Goal: Task Accomplishment & Management: Manage account settings

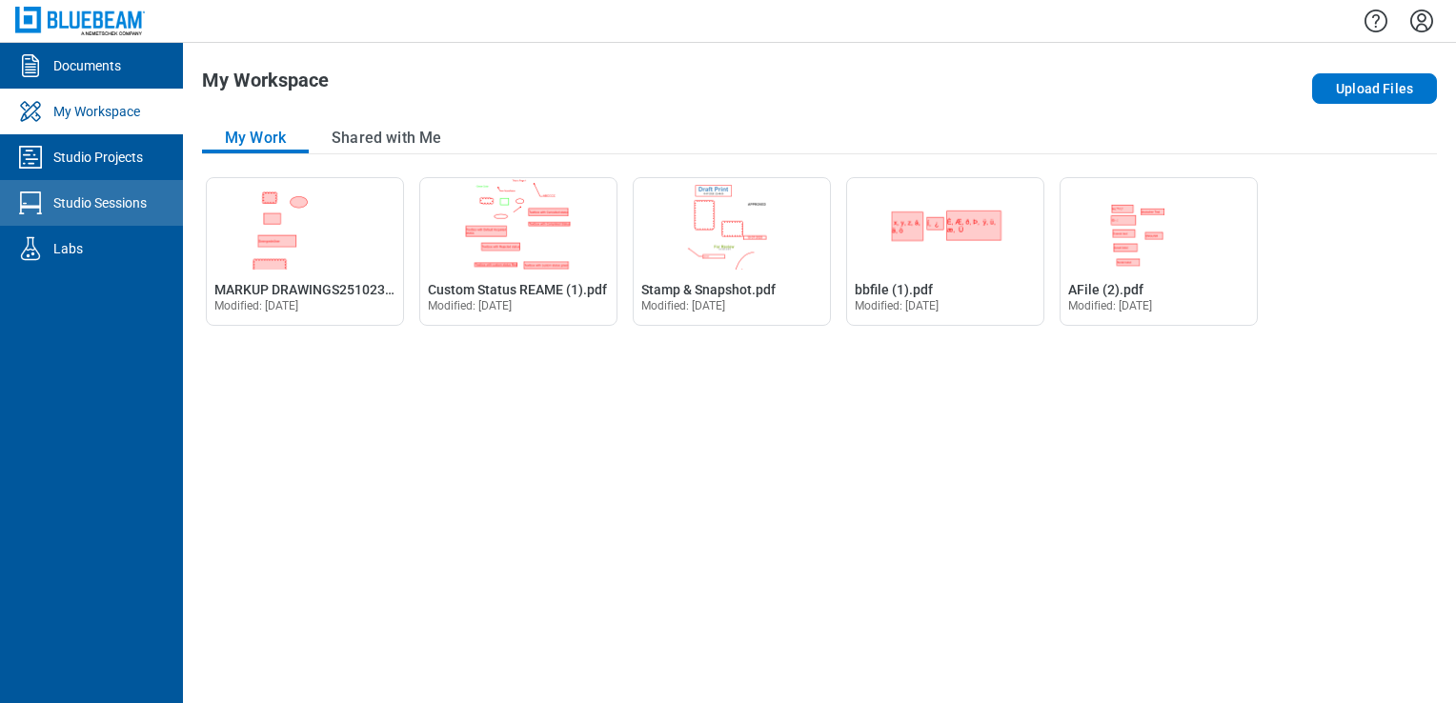
click at [103, 183] on link "Studio Sessions" at bounding box center [91, 203] width 183 height 46
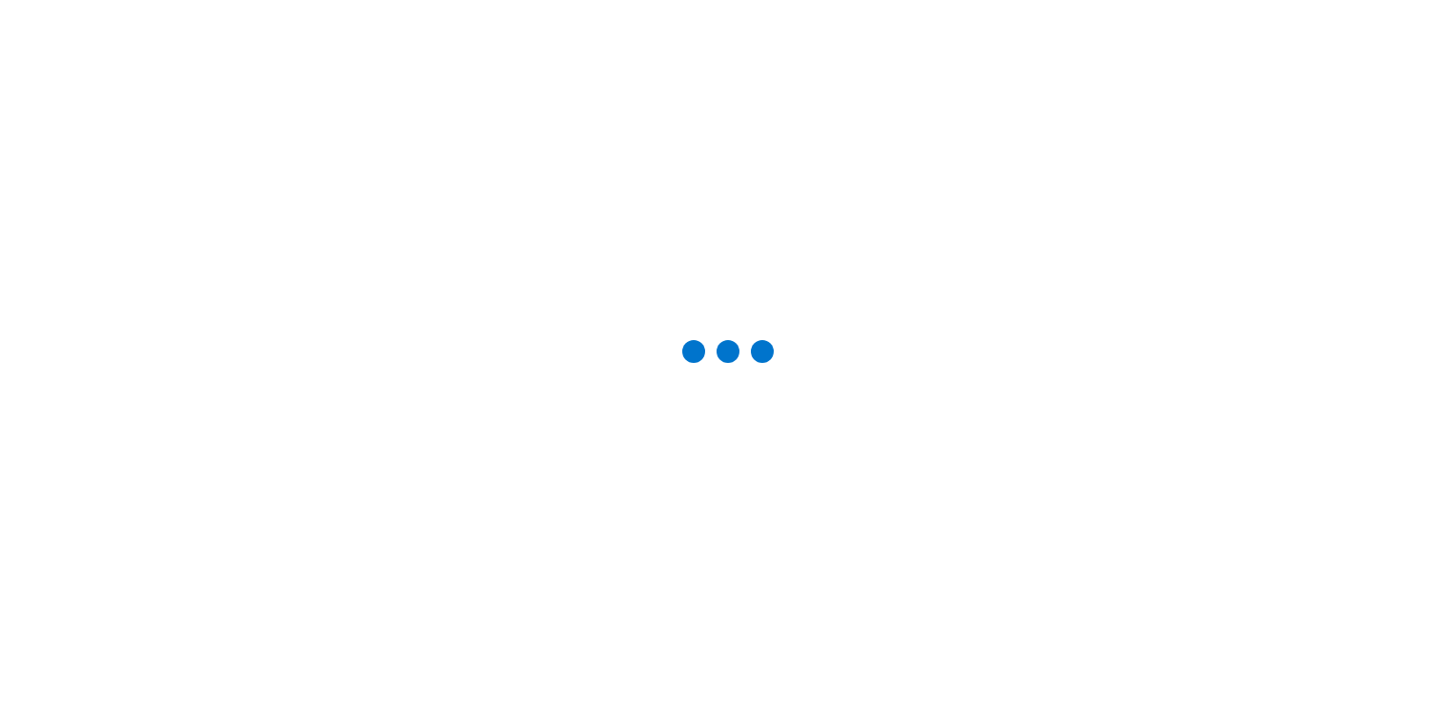
click at [106, 163] on div at bounding box center [727, 351] width 1395 height 642
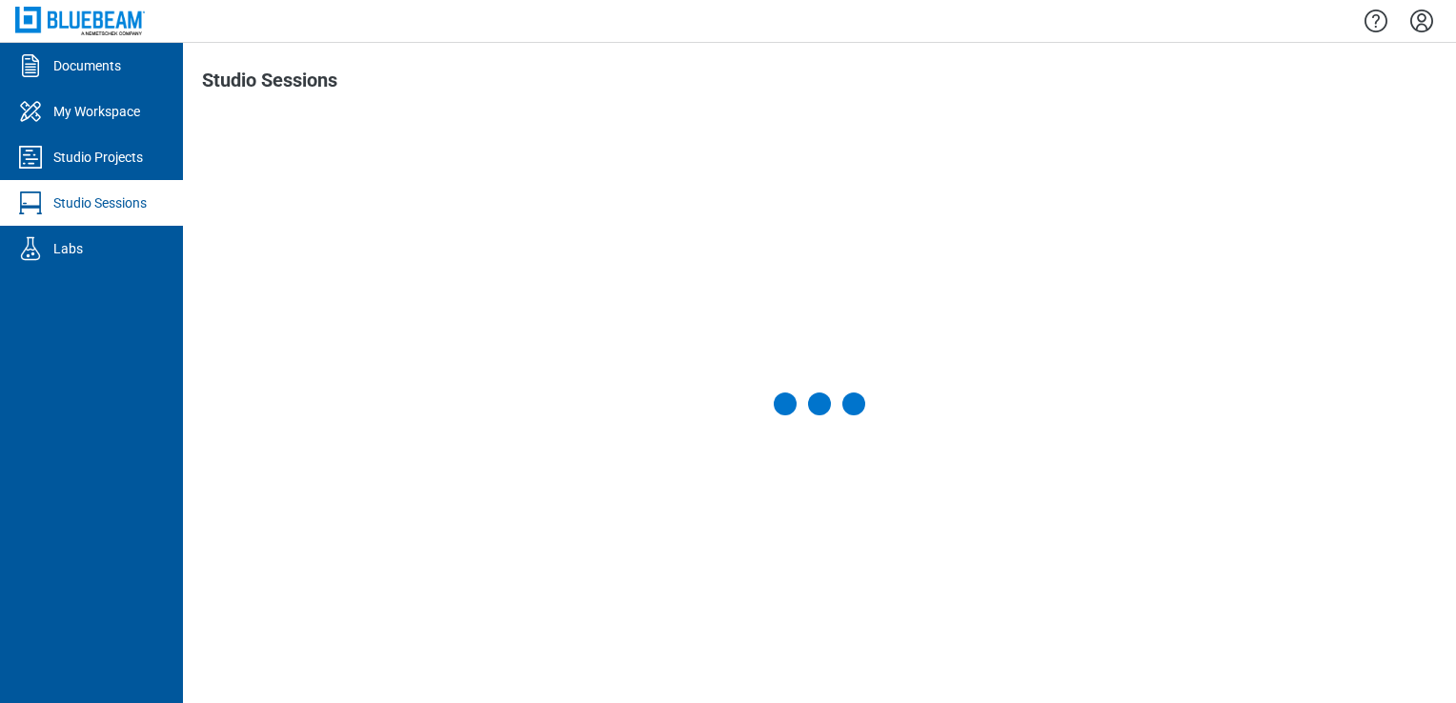
click at [106, 163] on div "Studio Projects" at bounding box center [98, 157] width 90 height 19
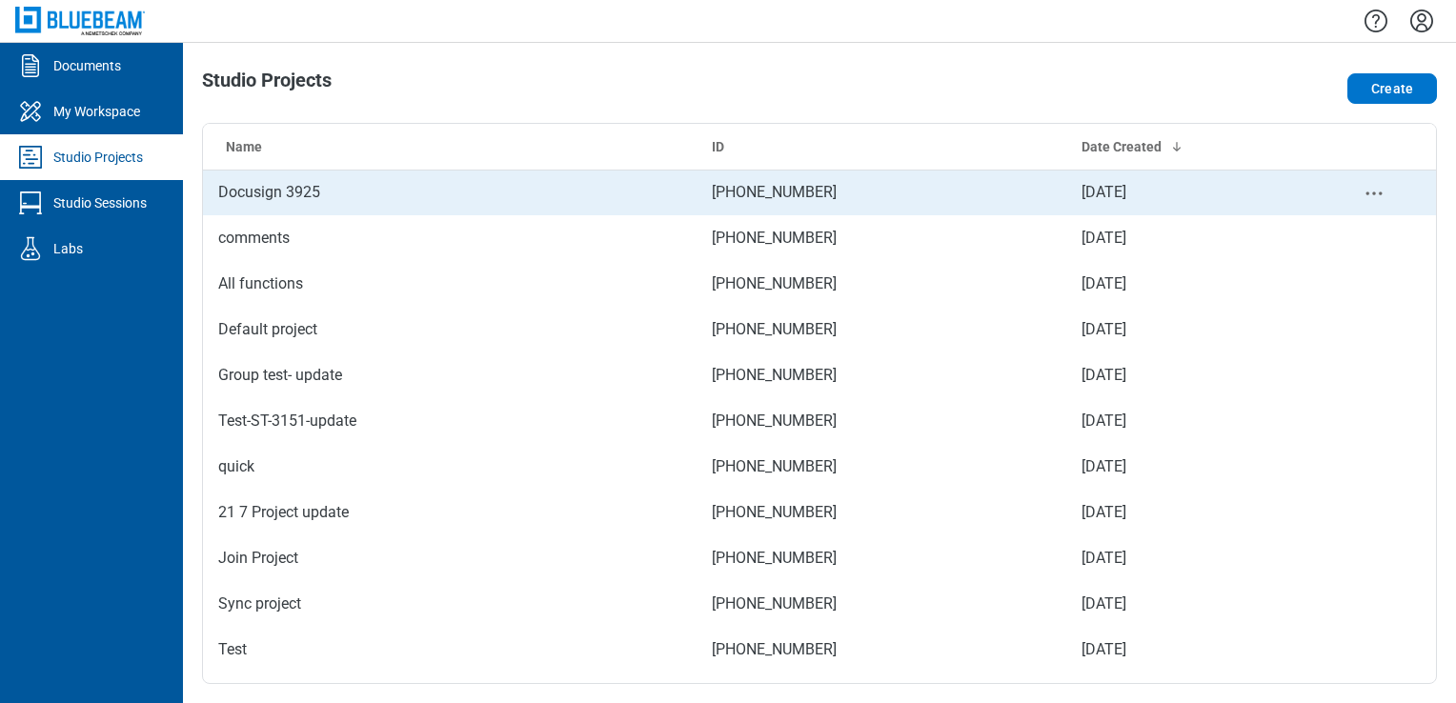
click at [433, 170] on td "Docusign 3925" at bounding box center [449, 193] width 493 height 46
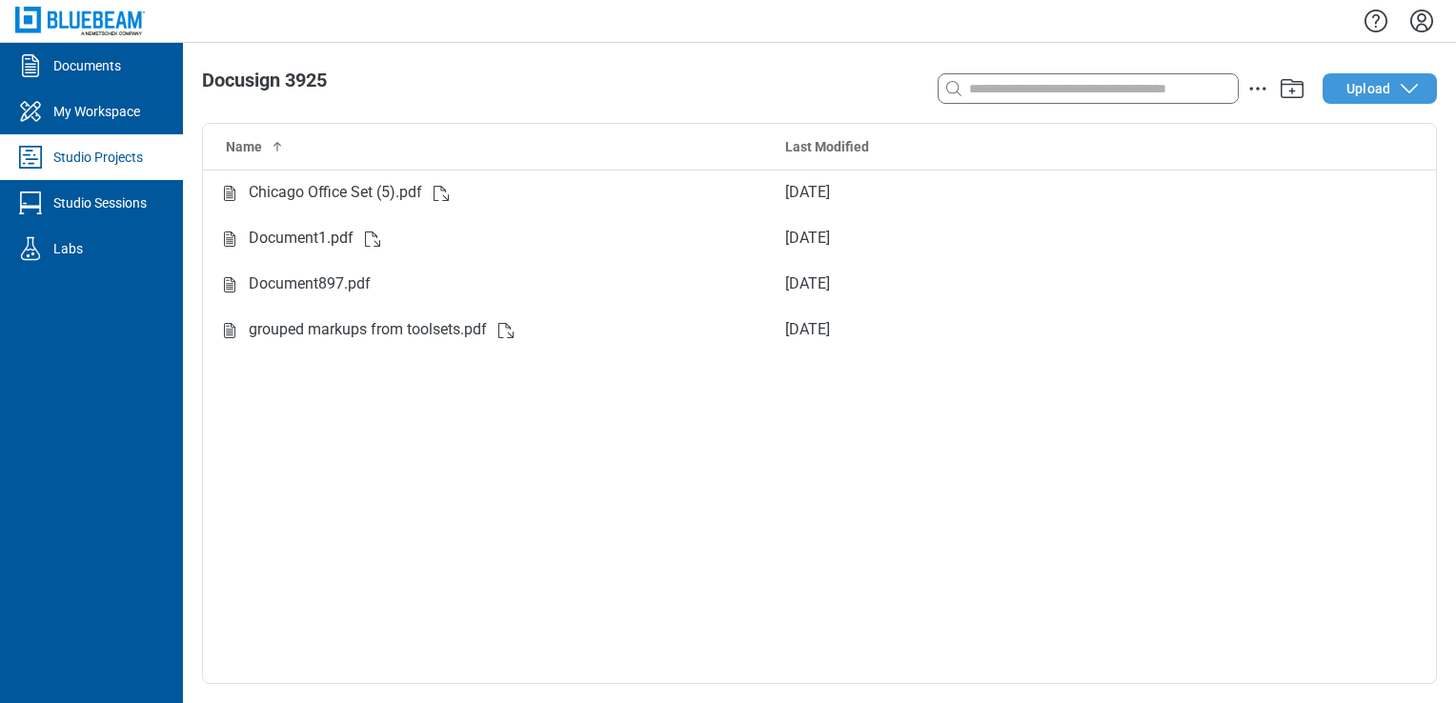
click at [1358, 82] on span "Upload" at bounding box center [1368, 88] width 44 height 19
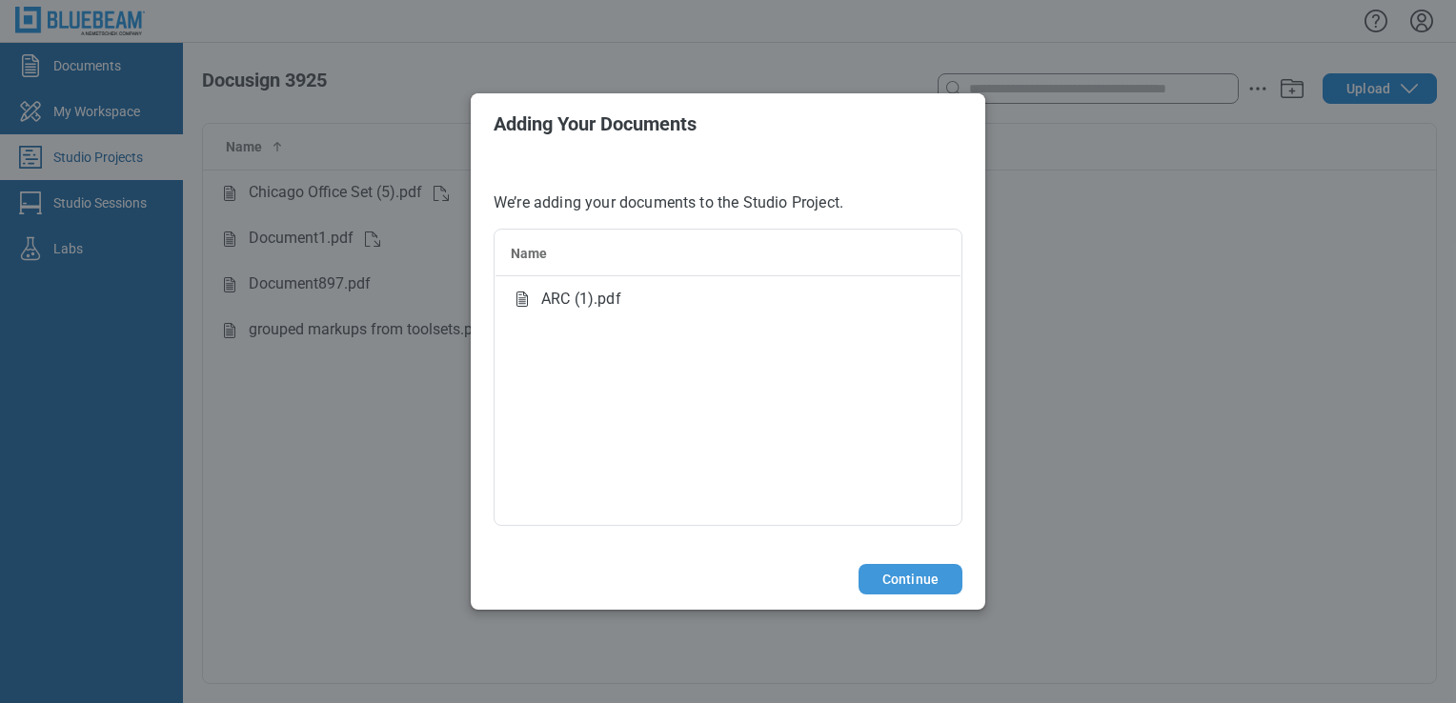
click at [906, 573] on button "Continue" at bounding box center [910, 579] width 104 height 30
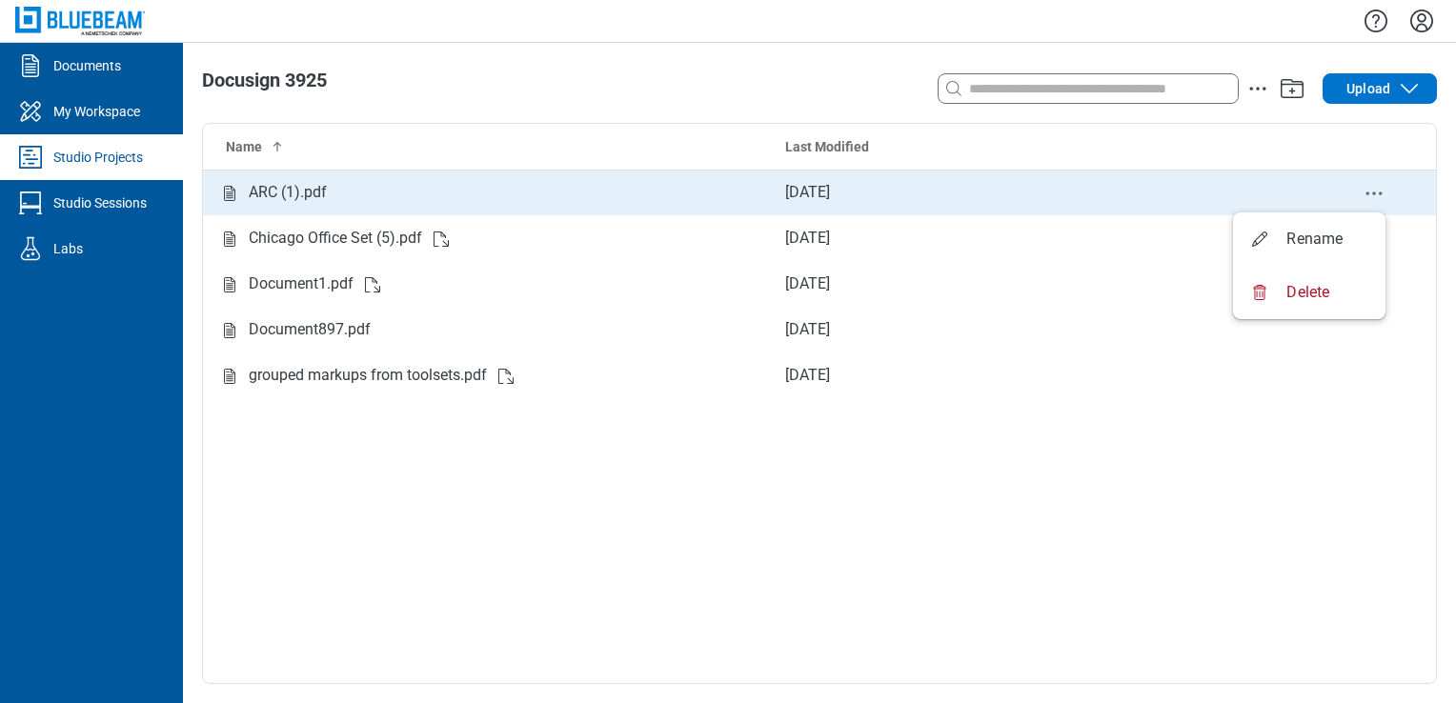
click at [1368, 189] on icon "delete-context-menu" at bounding box center [1373, 193] width 23 height 23
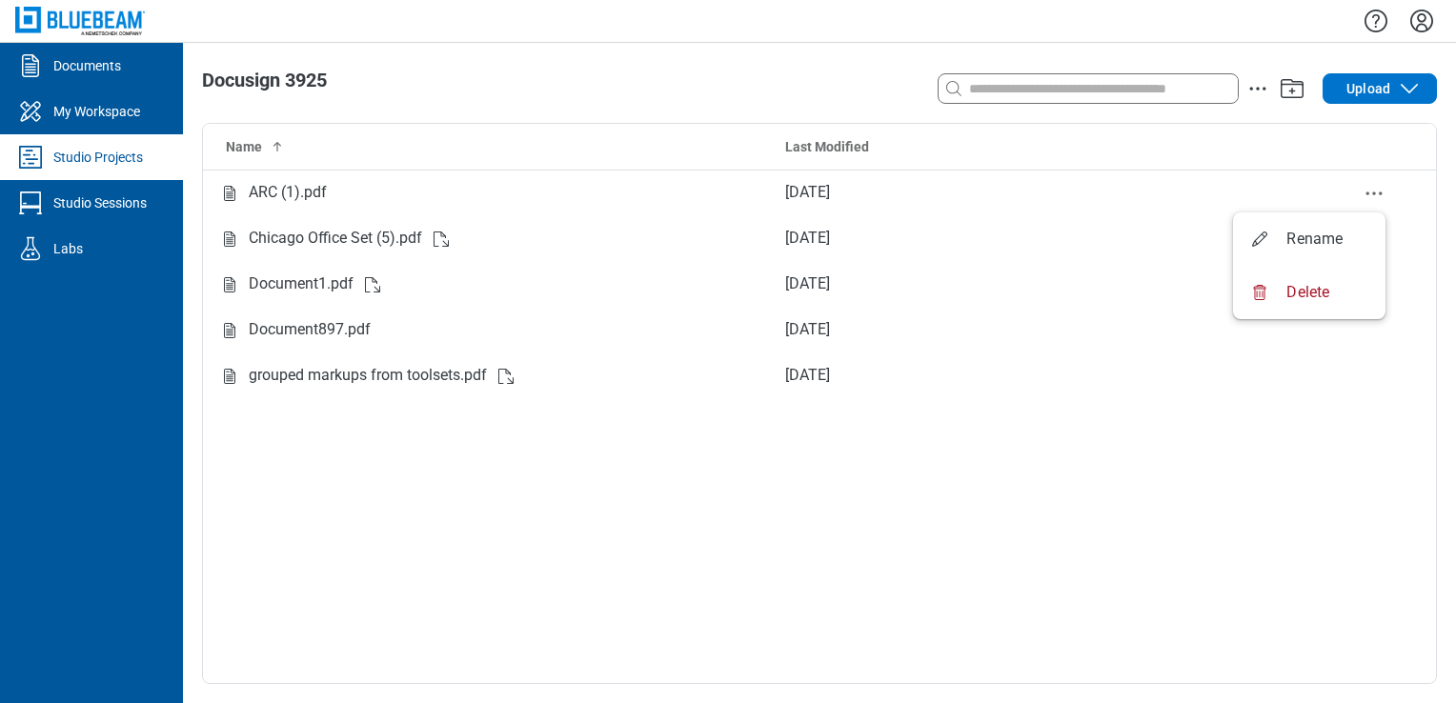
click at [955, 20] on div at bounding box center [819, 21] width 1273 height 42
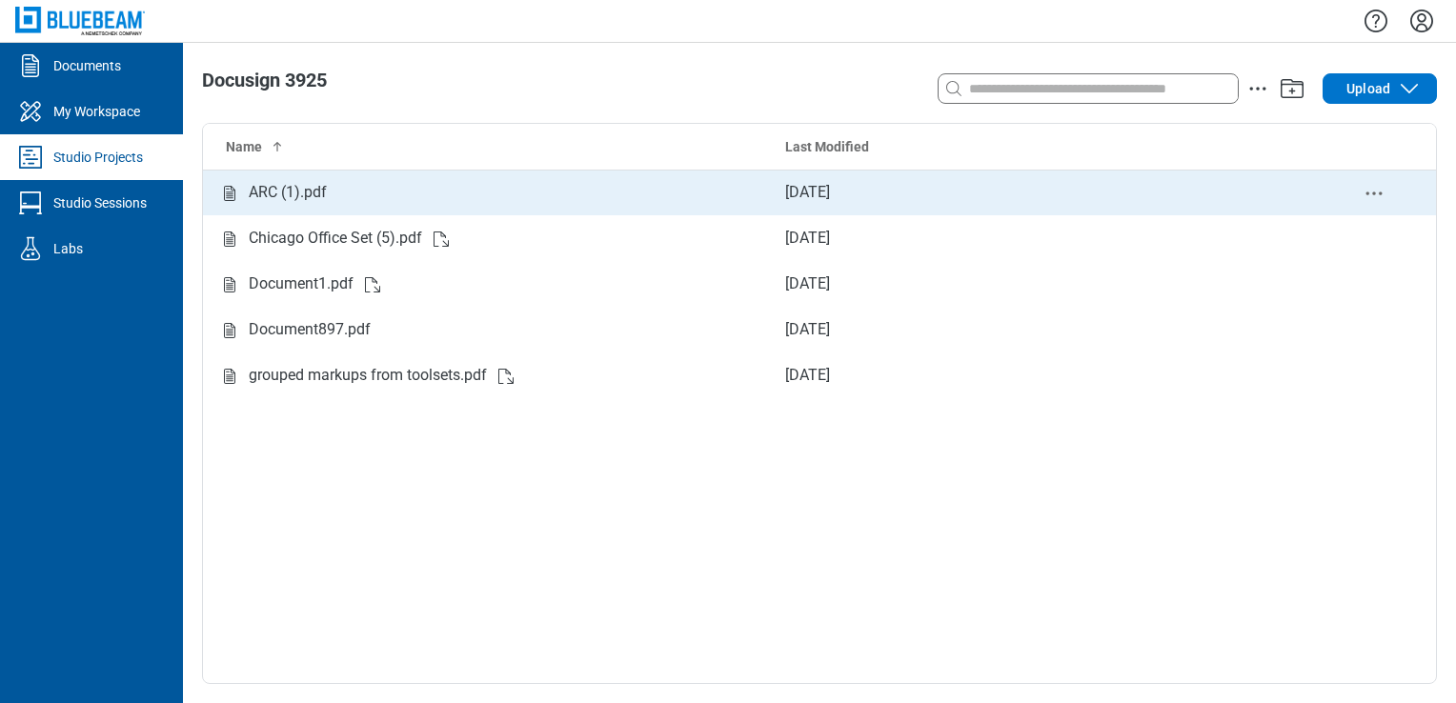
click at [442, 181] on div "ARC (1).pdf" at bounding box center [486, 193] width 536 height 24
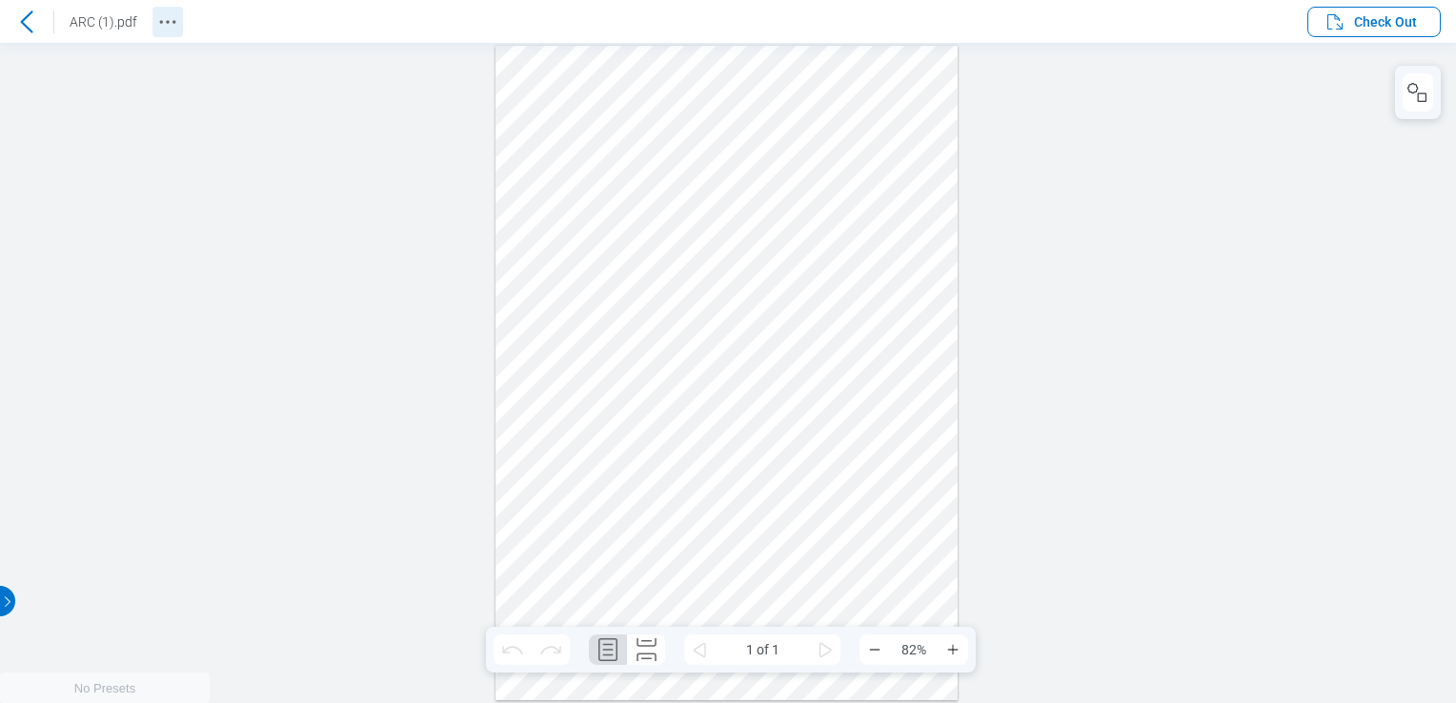
click at [157, 21] on icon "Revision History" at bounding box center [167, 21] width 23 height 23
click at [1239, 20] on circle "Docusign Menu" at bounding box center [1238, 18] width 3 height 3
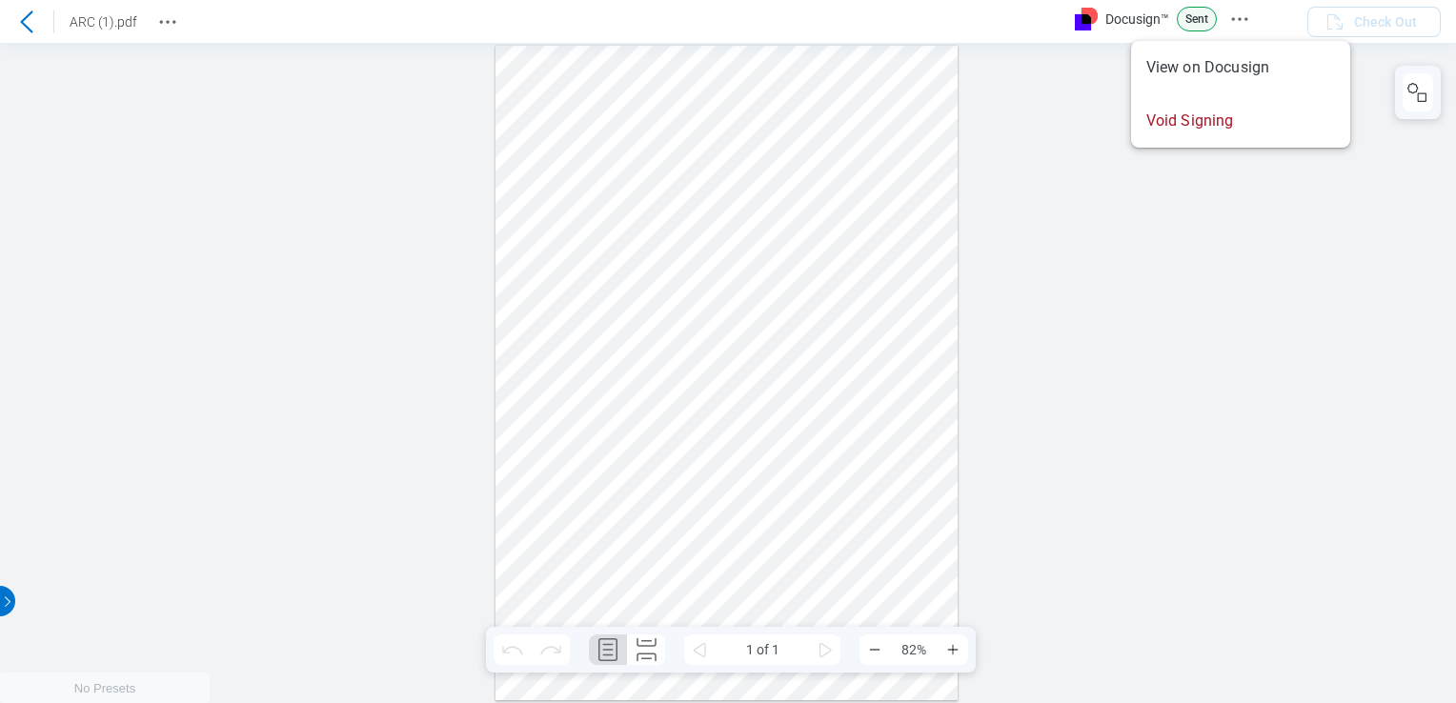
click at [974, 177] on div at bounding box center [728, 373] width 1456 height 660
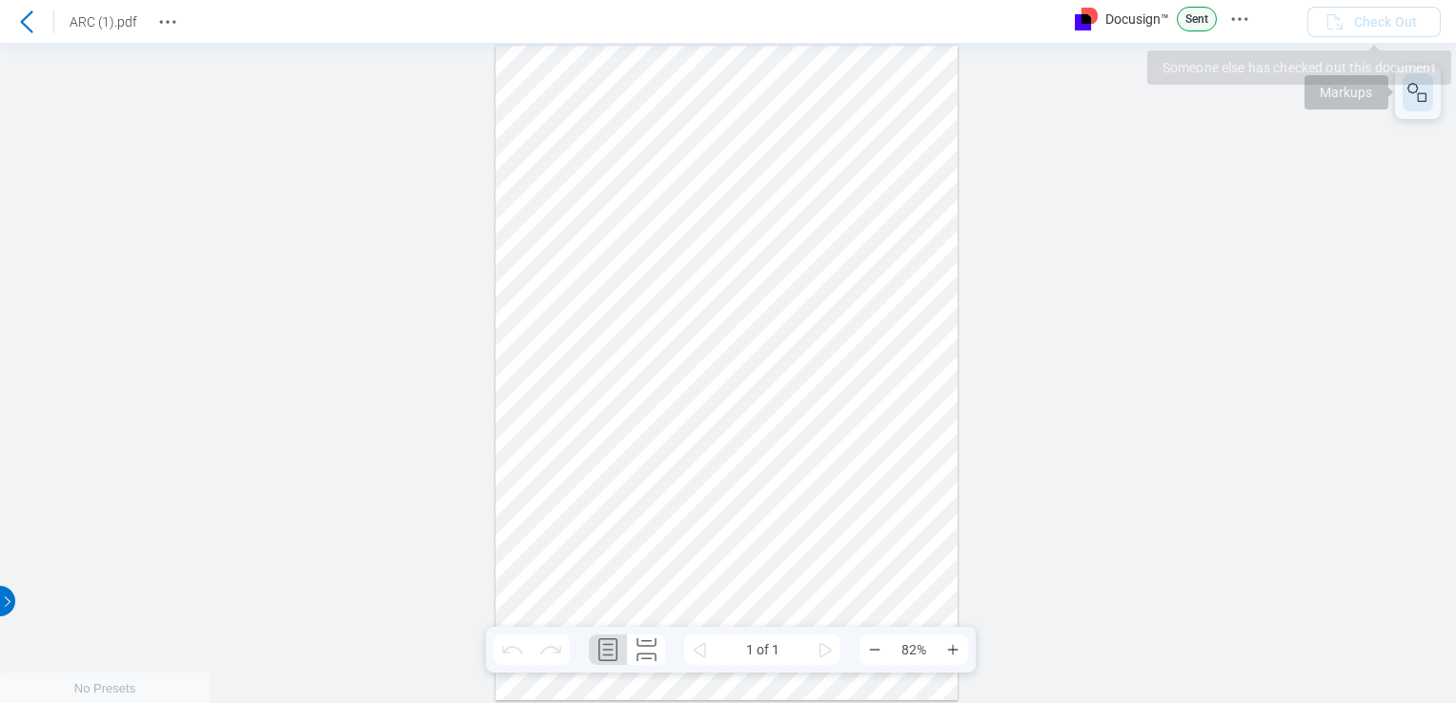
click at [0, 0] on button "button" at bounding box center [0, 0] width 0 height 0
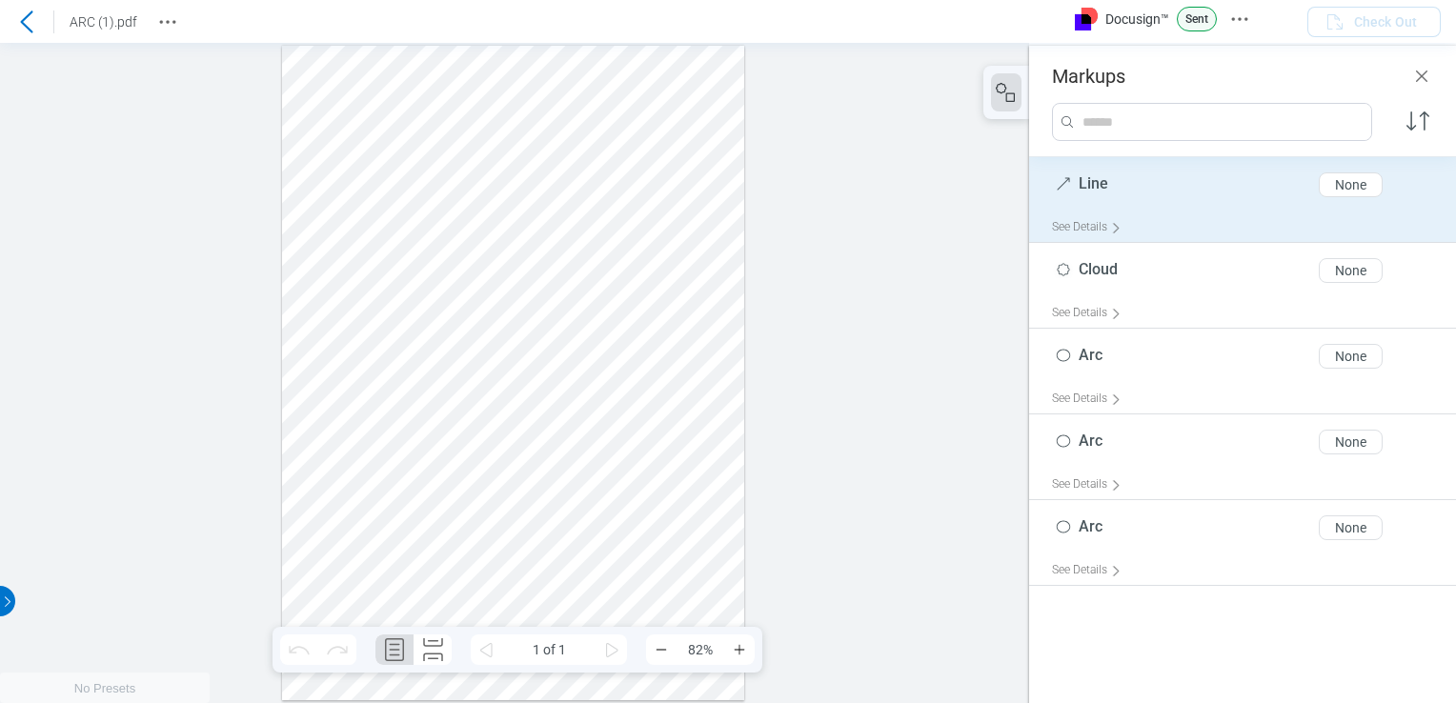
click at [1344, 188] on div "None" at bounding box center [1350, 184] width 31 height 15
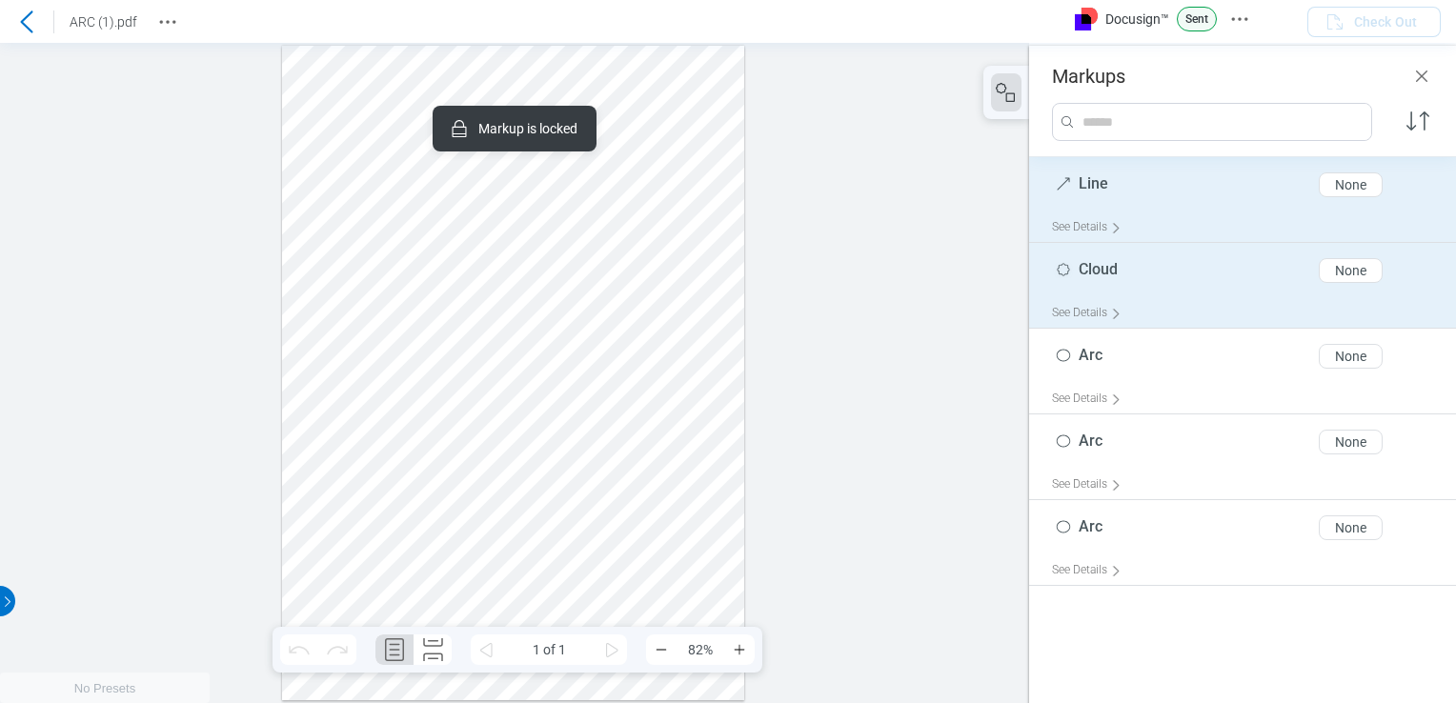
click at [1334, 263] on button "None" at bounding box center [1350, 270] width 64 height 25
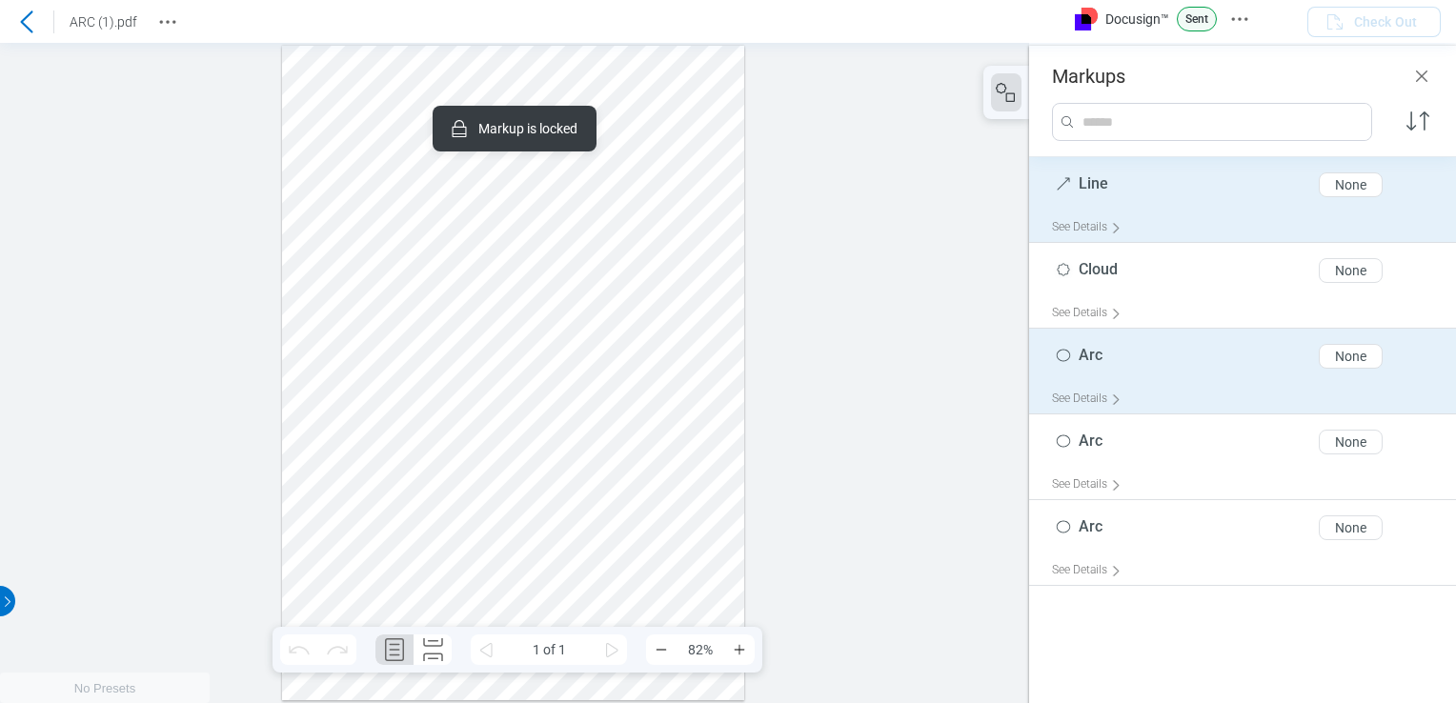
click at [1336, 356] on div "None" at bounding box center [1350, 356] width 31 height 15
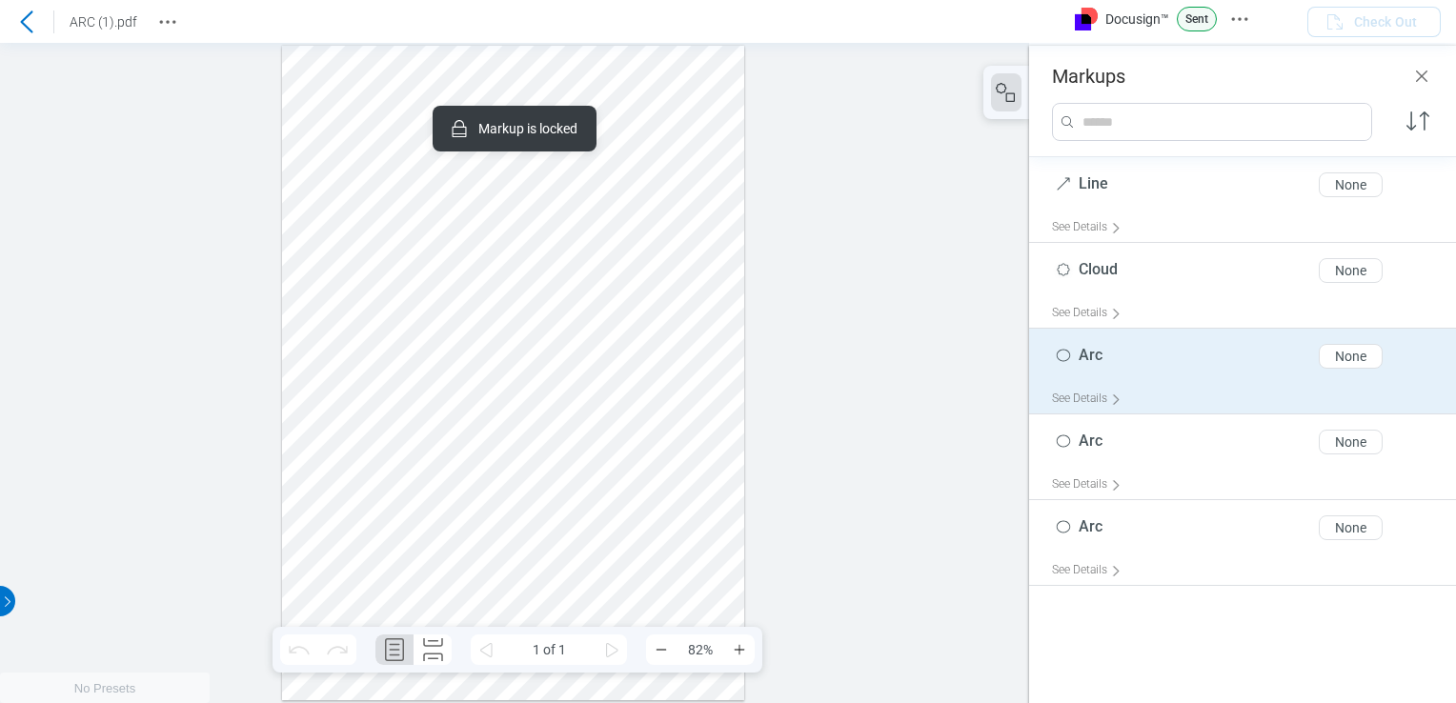
drag, startPoint x: 1342, startPoint y: 439, endPoint x: 1029, endPoint y: 349, distance: 326.2
click at [1341, 442] on div "None" at bounding box center [1350, 441] width 31 height 15
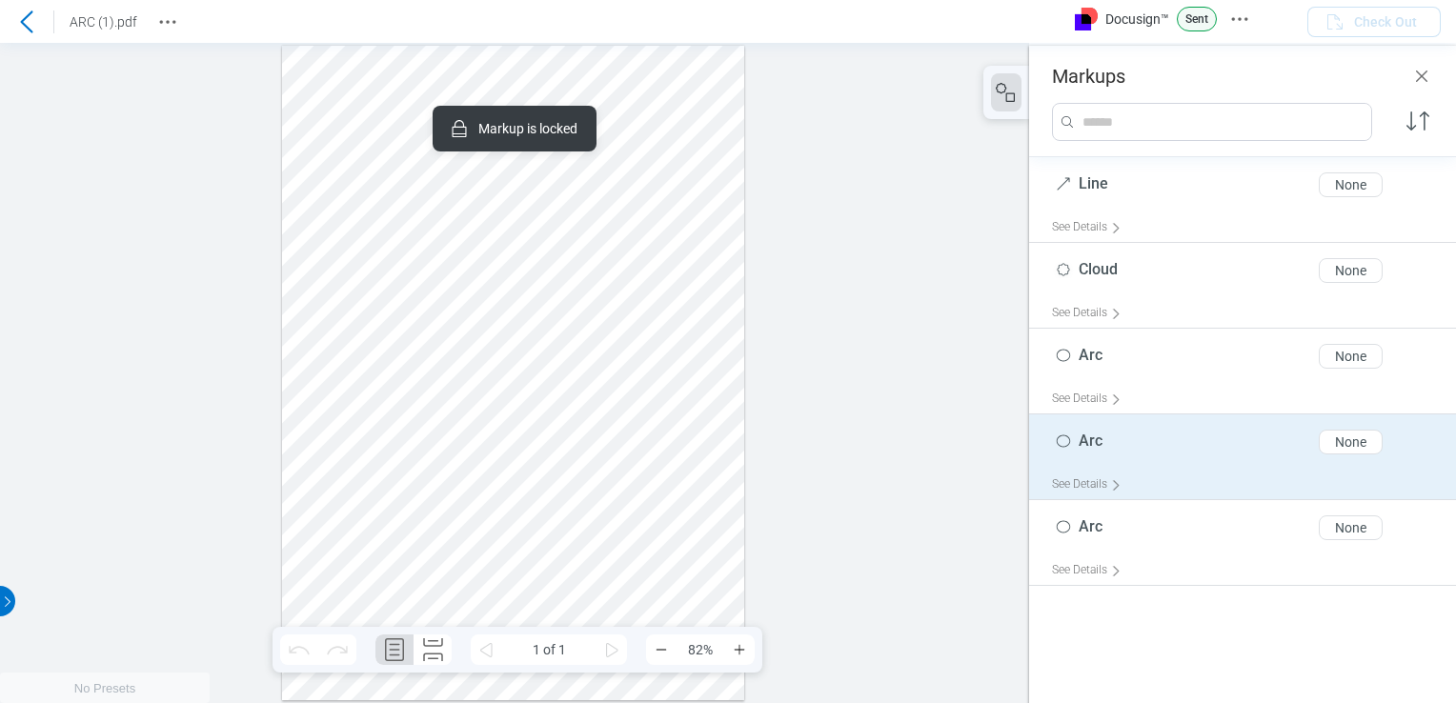
drag, startPoint x: 762, startPoint y: 162, endPoint x: 533, endPoint y: 180, distance: 229.4
click at [762, 161] on div at bounding box center [514, 373] width 1029 height 660
click at [533, 180] on div at bounding box center [513, 373] width 463 height 654
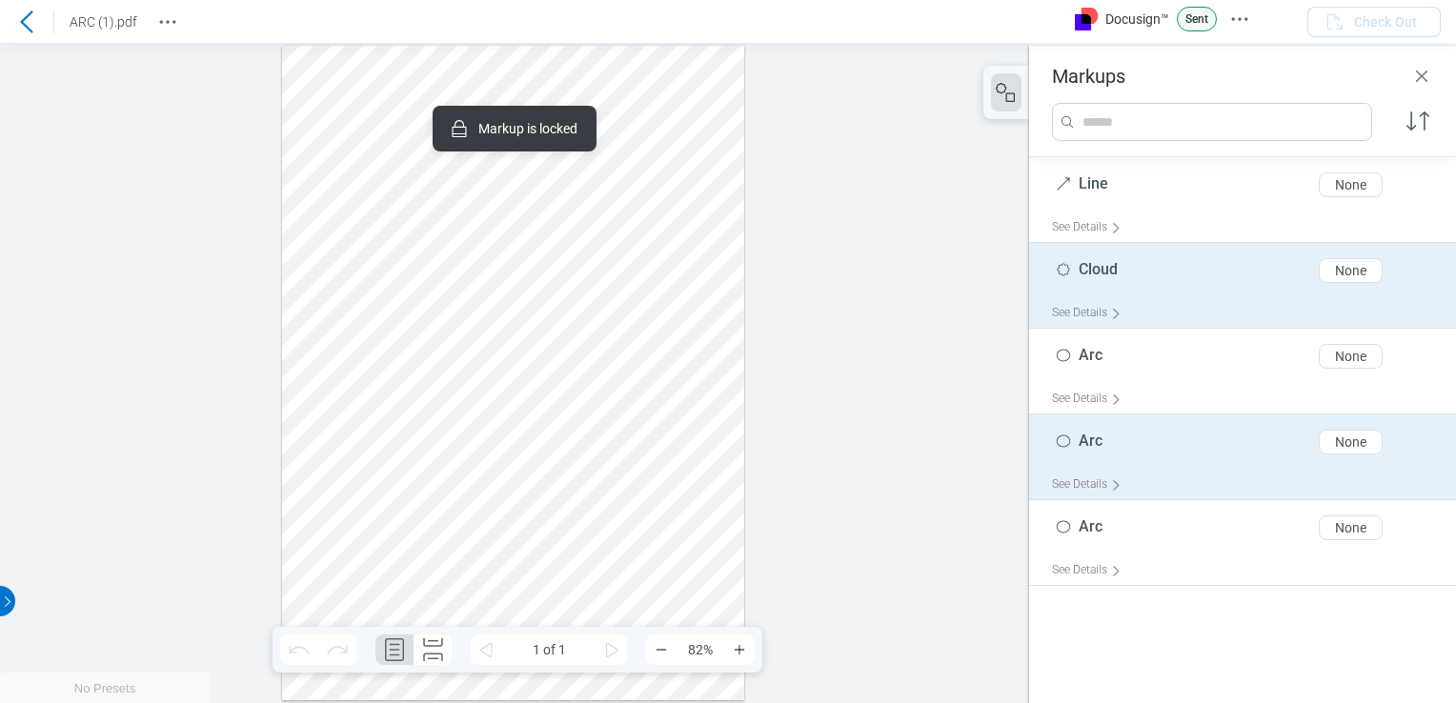
click at [1059, 289] on div "Cloud 5 of 300 characters None" at bounding box center [1250, 275] width 396 height 48
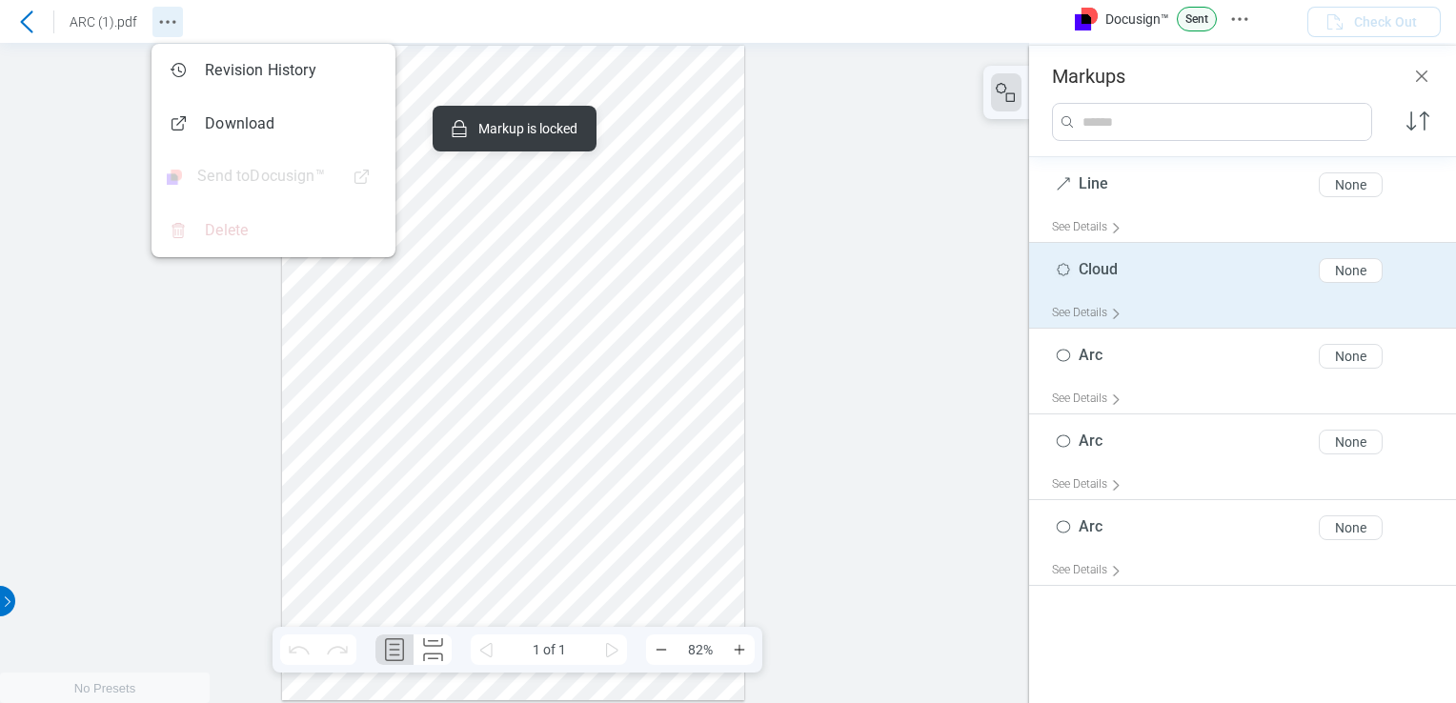
click at [171, 30] on icon "Revision History" at bounding box center [167, 21] width 23 height 23
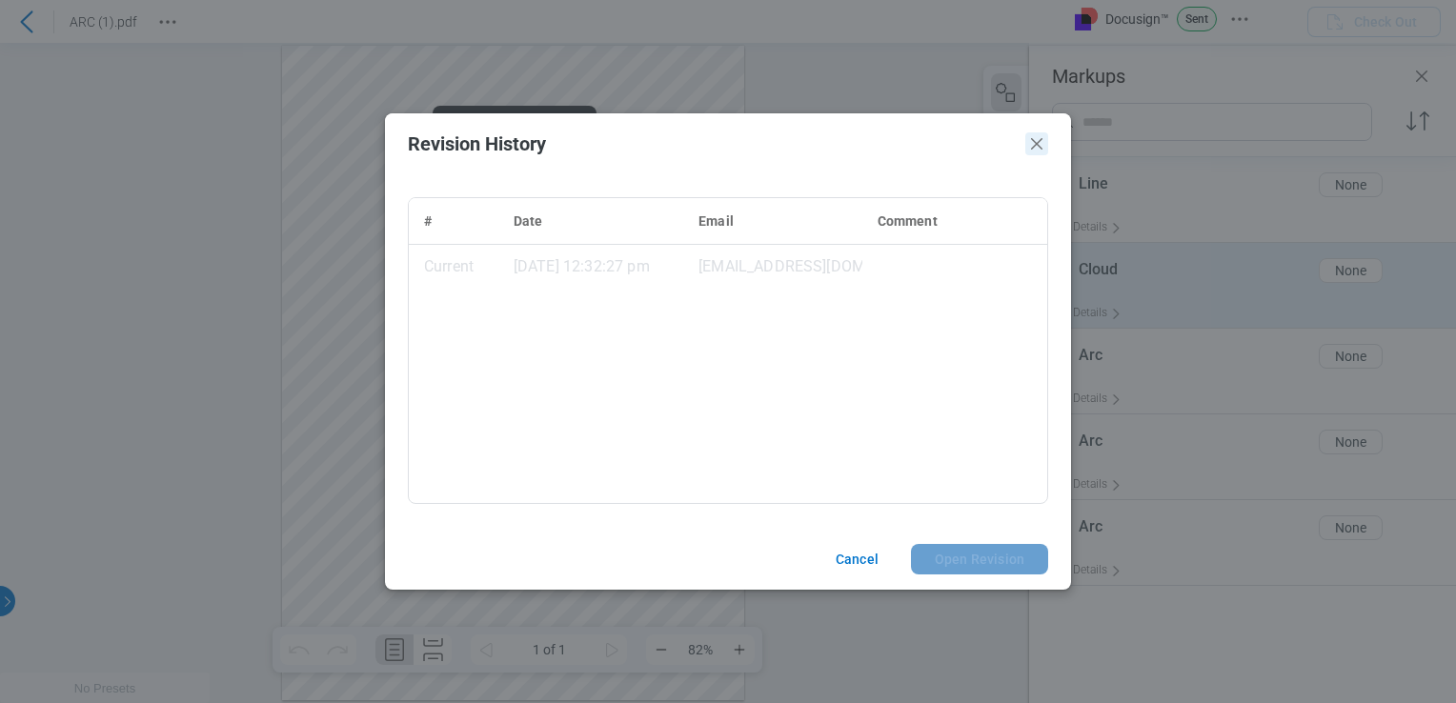
click at [1038, 140] on icon "Close" at bounding box center [1036, 143] width 23 height 23
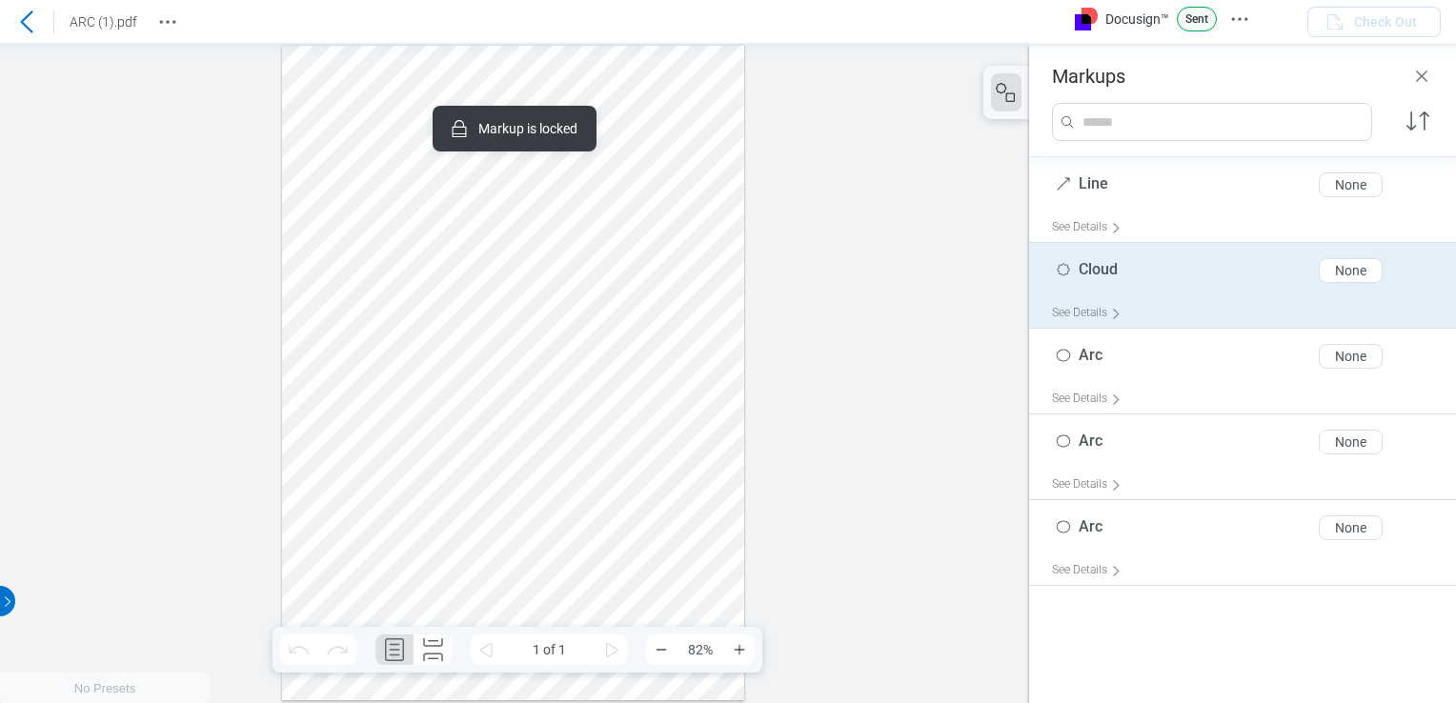
click at [731, 123] on div at bounding box center [513, 373] width 463 height 654
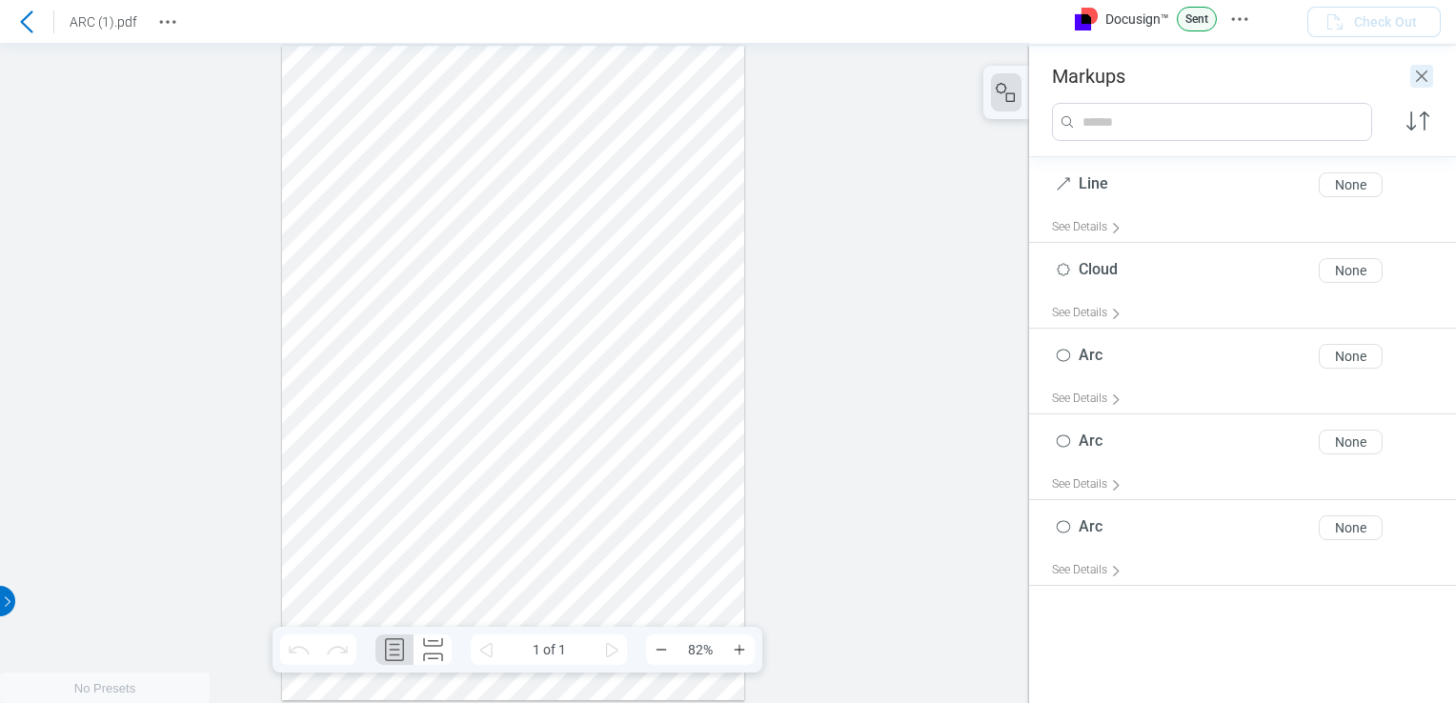
click at [1041, 320] on icon "Close" at bounding box center [1035, 325] width 11 height 11
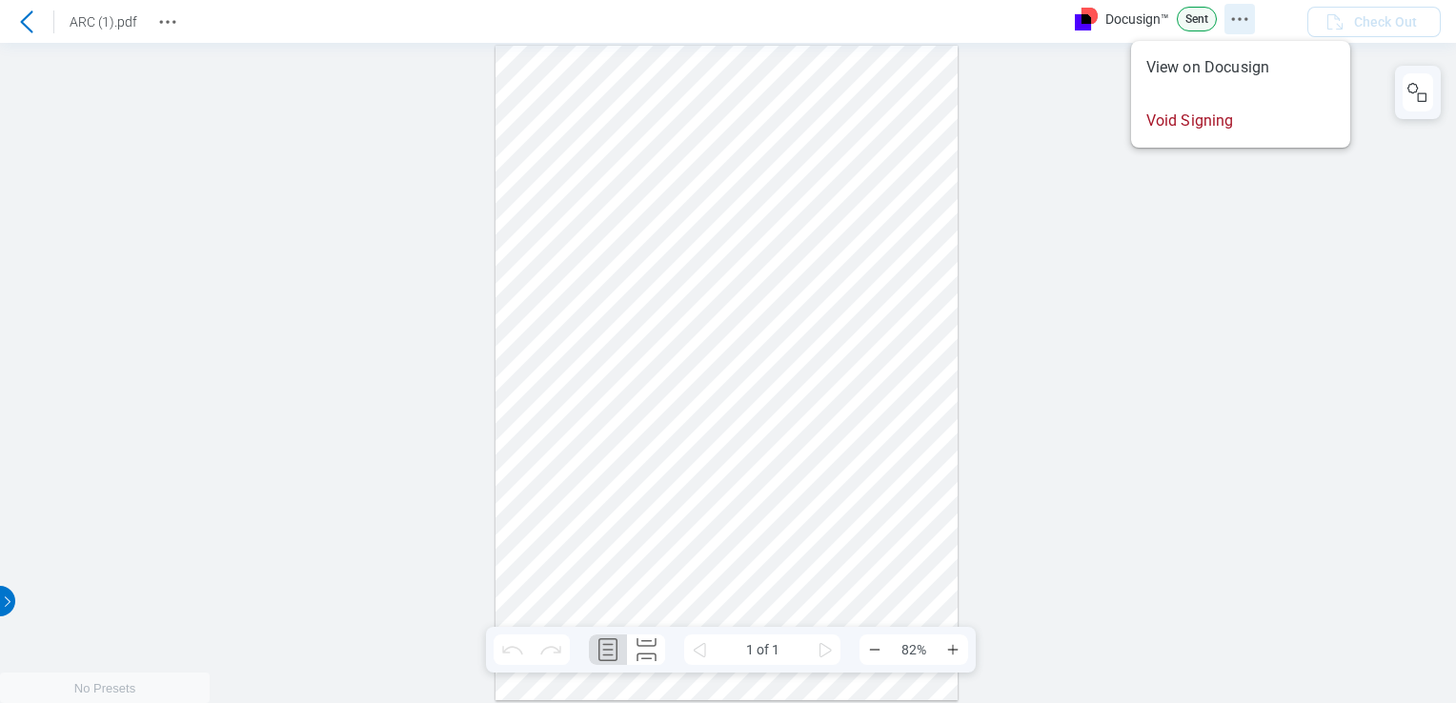
click at [1242, 25] on icon "Docusign Menu" at bounding box center [1239, 19] width 23 height 23
drag, startPoint x: 1053, startPoint y: 359, endPoint x: 780, endPoint y: 285, distance: 282.4
click at [1050, 360] on div at bounding box center [728, 373] width 1456 height 660
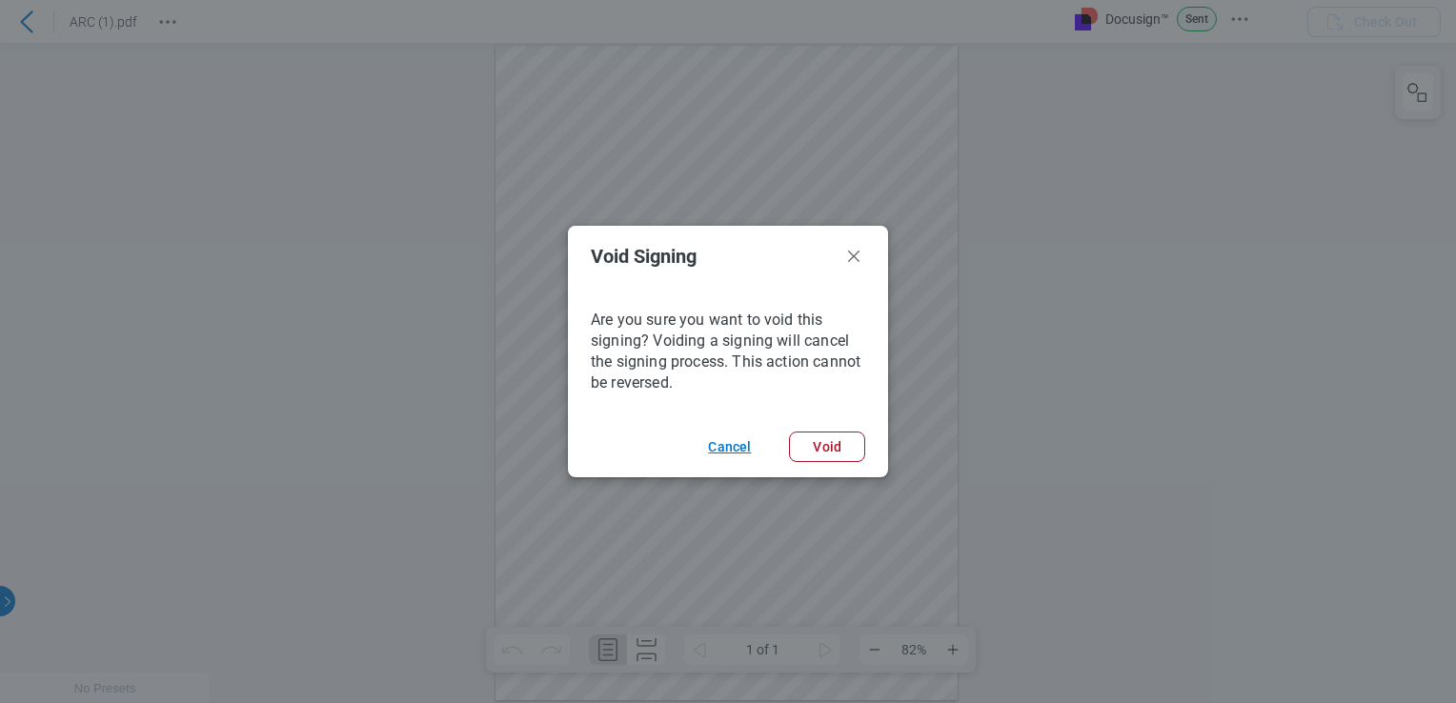
click at [0, 660] on button "Cancel" at bounding box center [0, 660] width 0 height 0
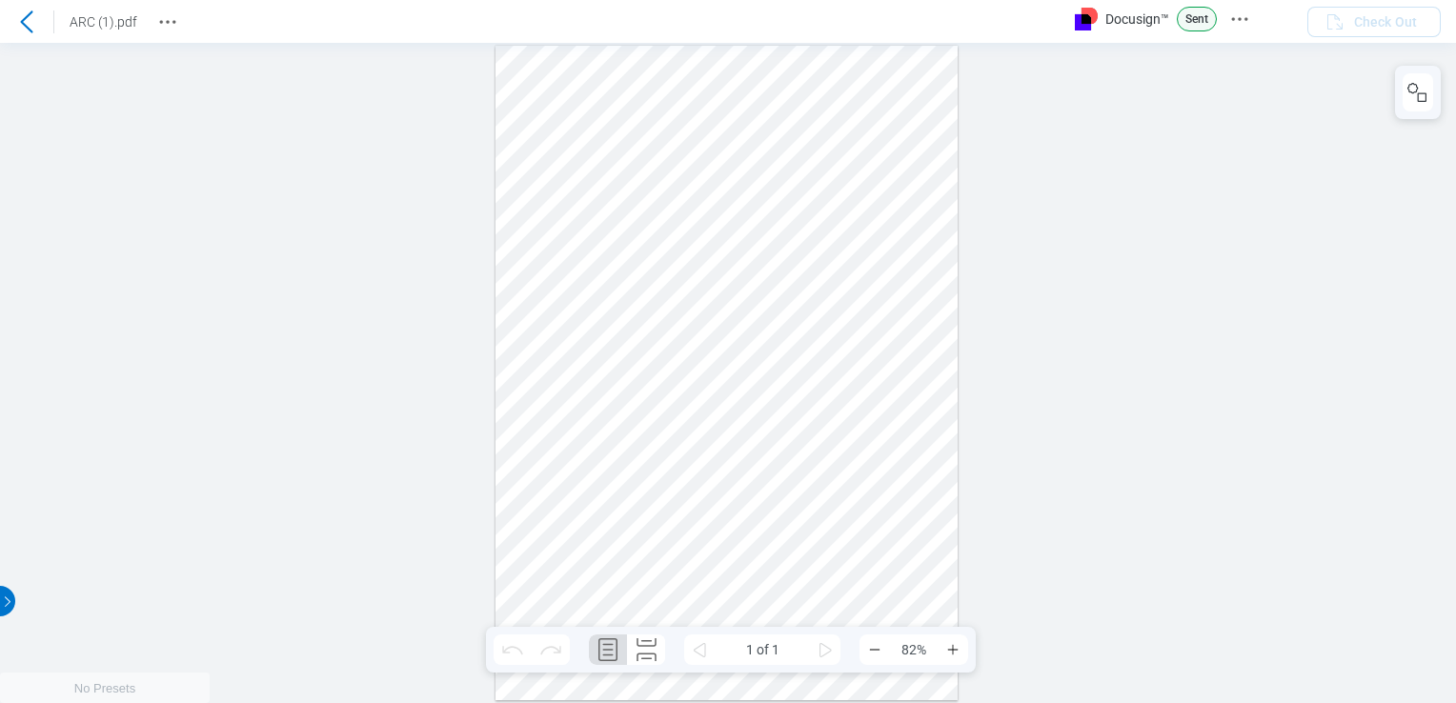
click at [1101, 217] on div at bounding box center [728, 373] width 1456 height 660
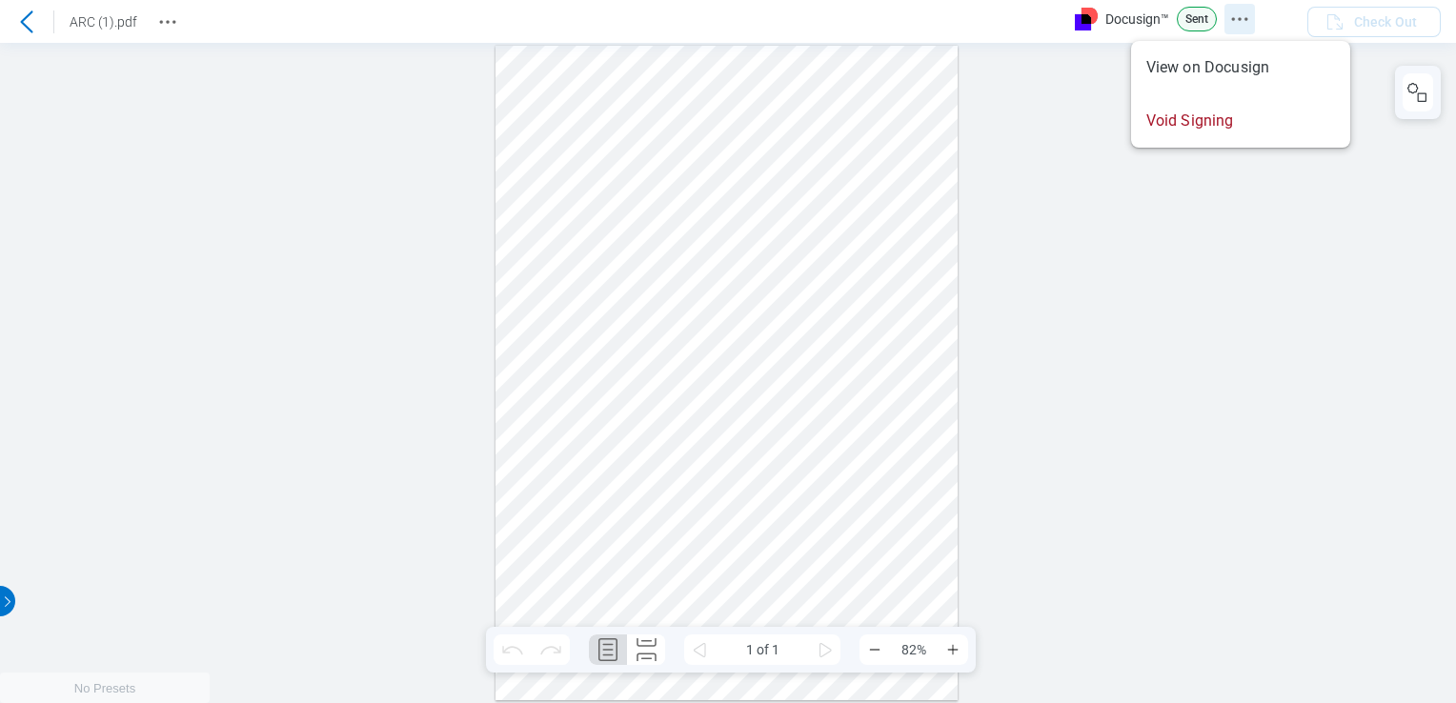
click at [1238, 22] on icon "Docusign Menu" at bounding box center [1239, 19] width 23 height 23
click at [964, 310] on div at bounding box center [728, 373] width 1456 height 660
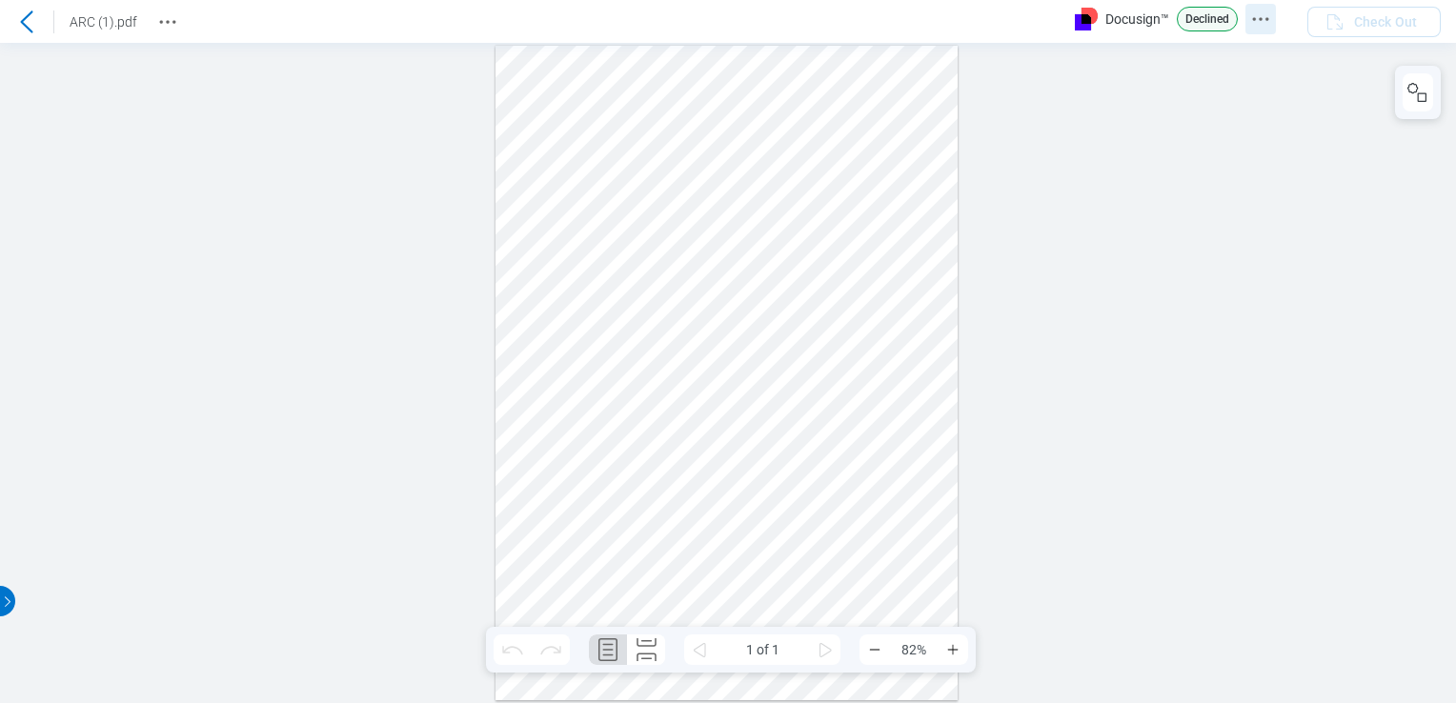
click at [1263, 21] on icon "Docusign Menu" at bounding box center [1260, 19] width 23 height 23
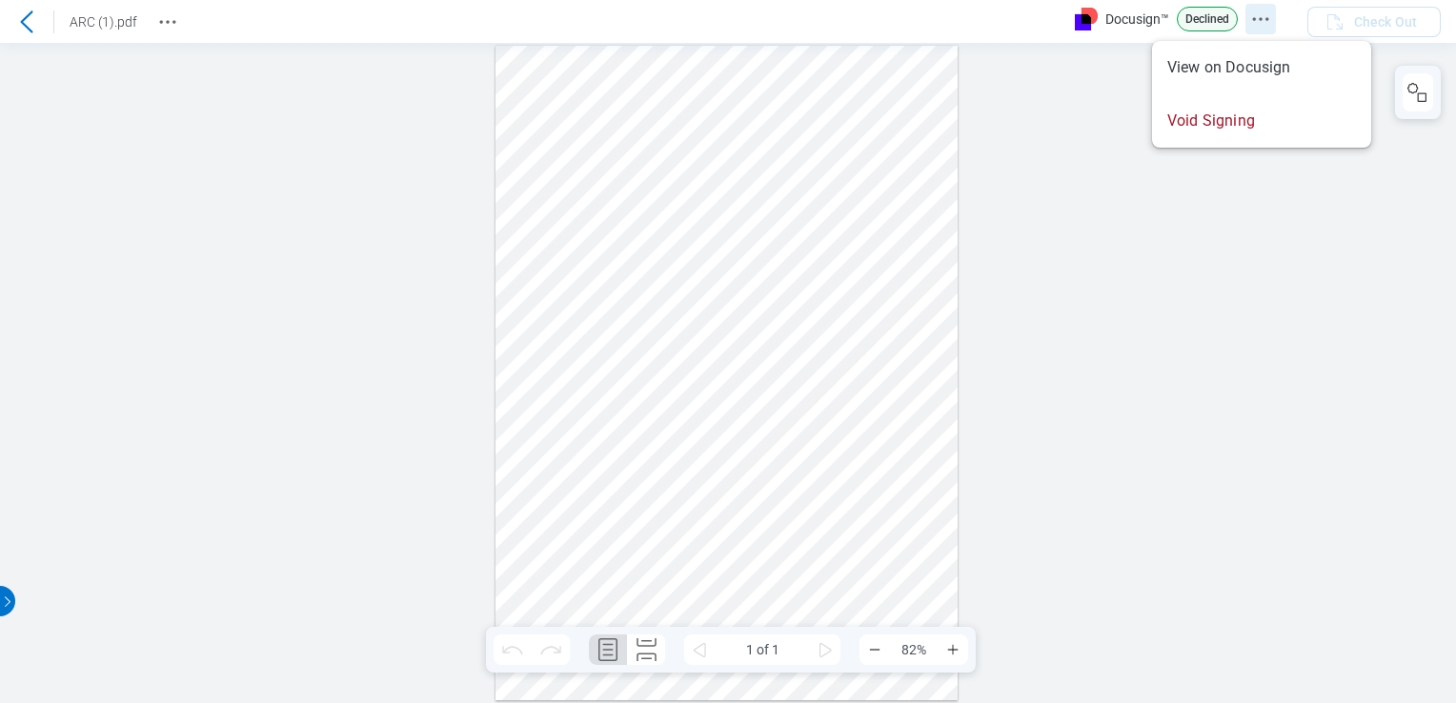
click at [1269, 23] on icon "Docusign Menu" at bounding box center [1260, 19] width 23 height 23
click at [178, 182] on div at bounding box center [728, 373] width 1456 height 660
click at [156, 24] on icon "Revision History" at bounding box center [167, 21] width 23 height 23
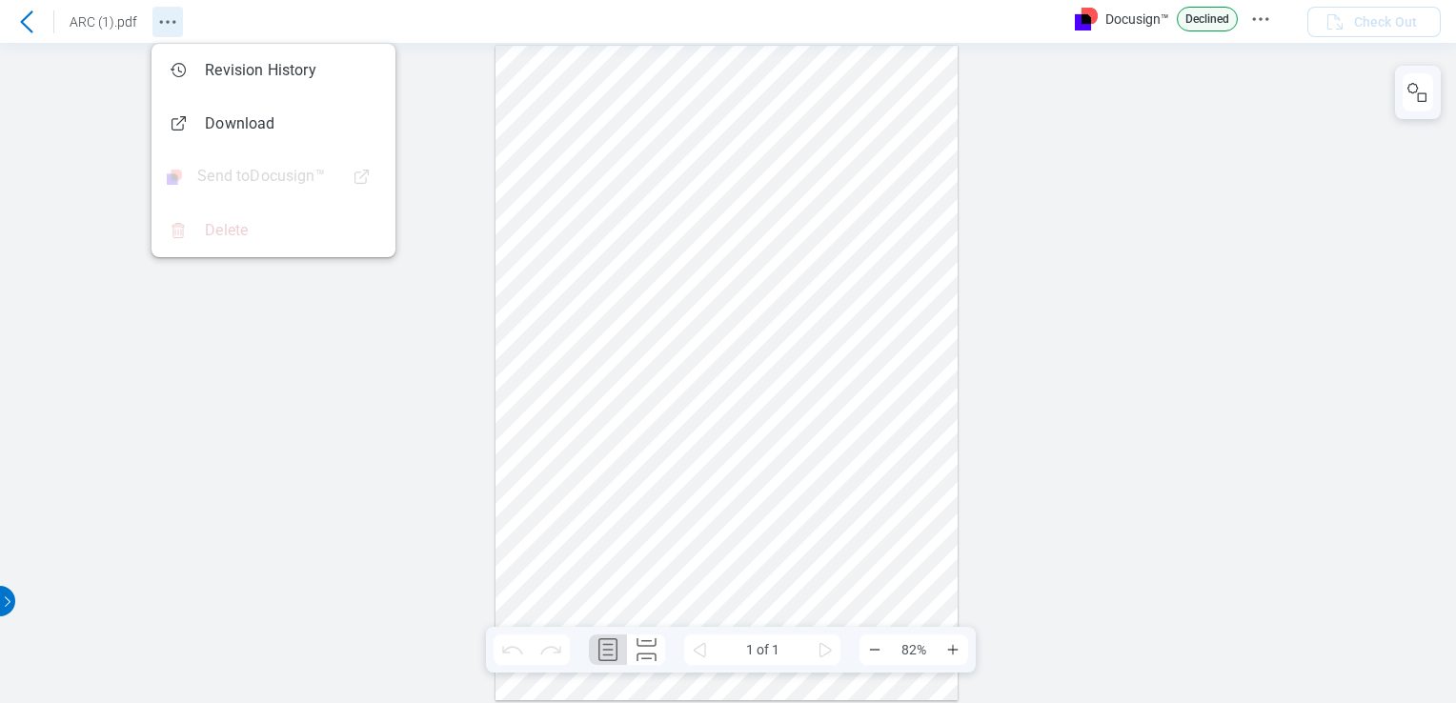
click at [156, 24] on icon "Revision History" at bounding box center [167, 21] width 23 height 23
click at [290, 384] on div at bounding box center [728, 373] width 1456 height 660
click at [1258, 21] on icon "Docusign Menu" at bounding box center [1260, 19] width 23 height 23
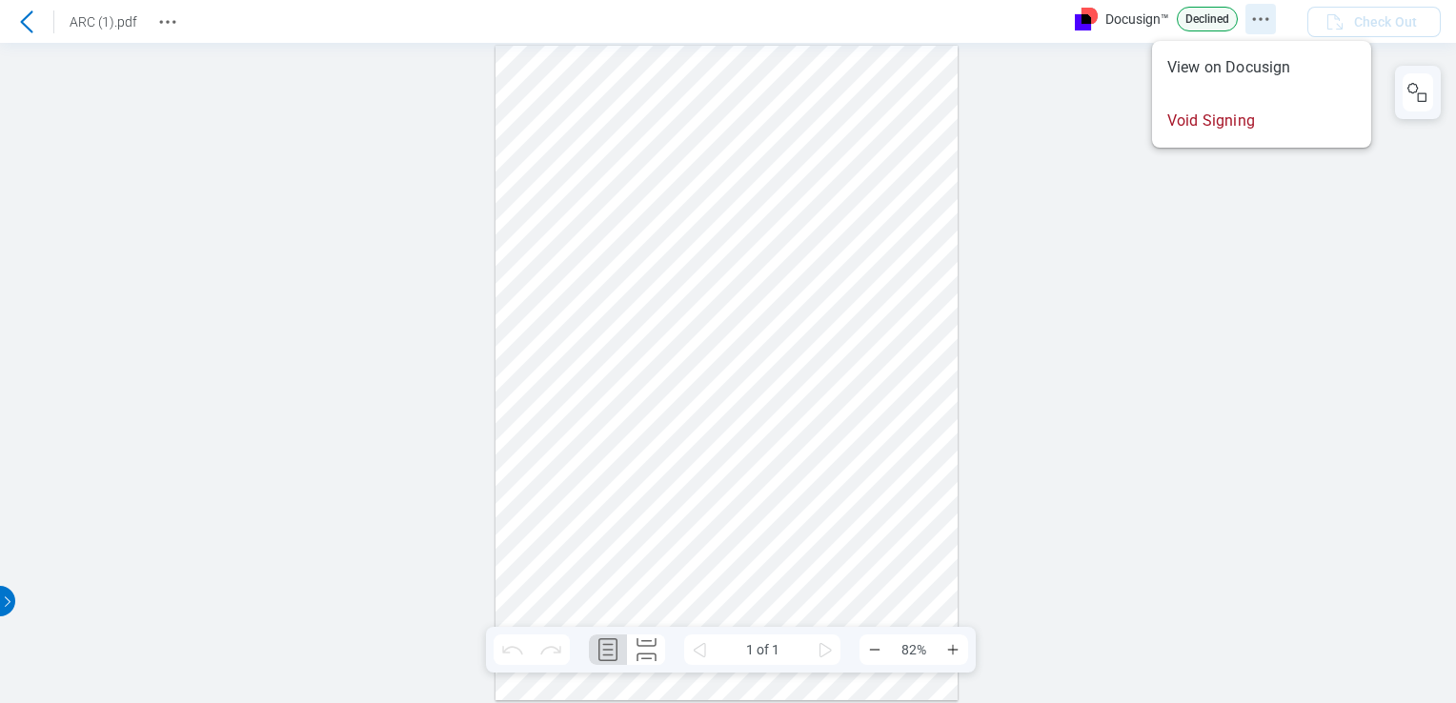
click at [1256, 21] on icon "Docusign Menu" at bounding box center [1260, 19] width 23 height 23
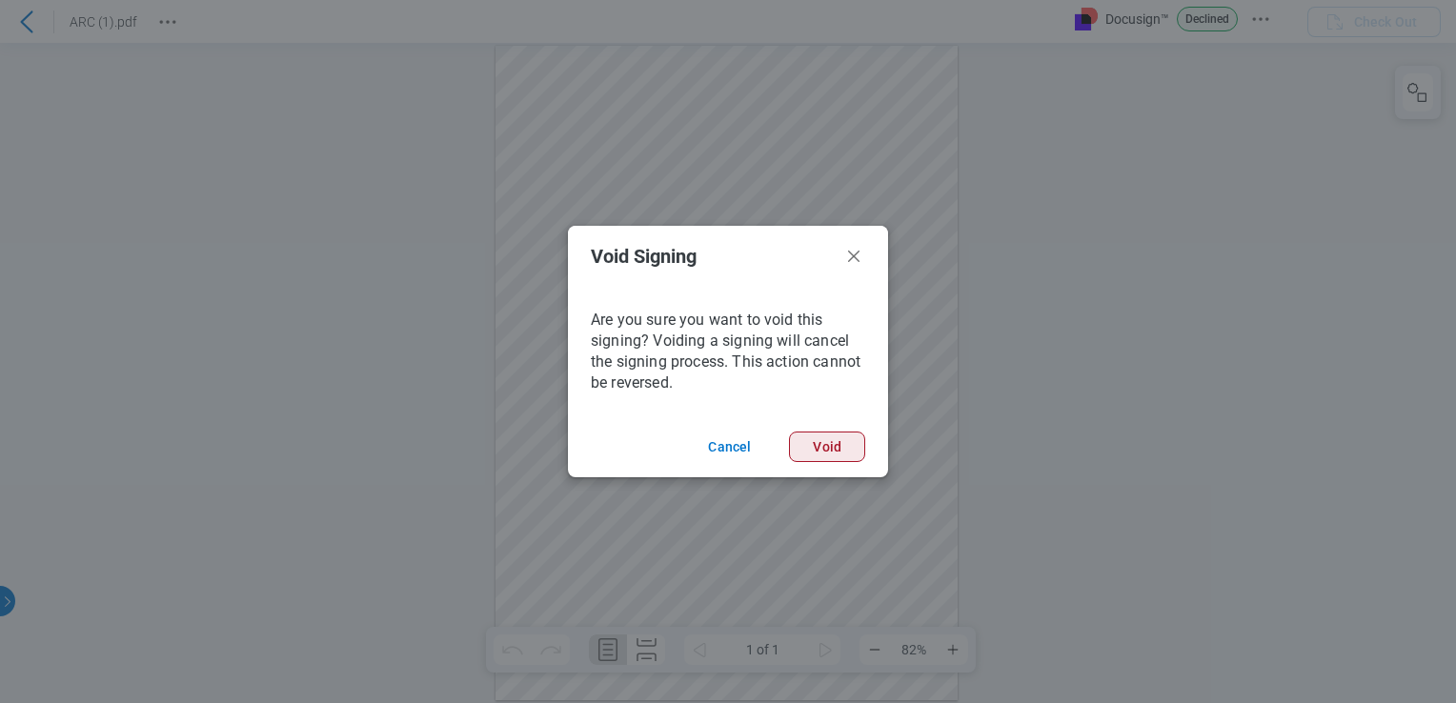
click at [236, 82] on button "Void" at bounding box center [175, 68] width 122 height 27
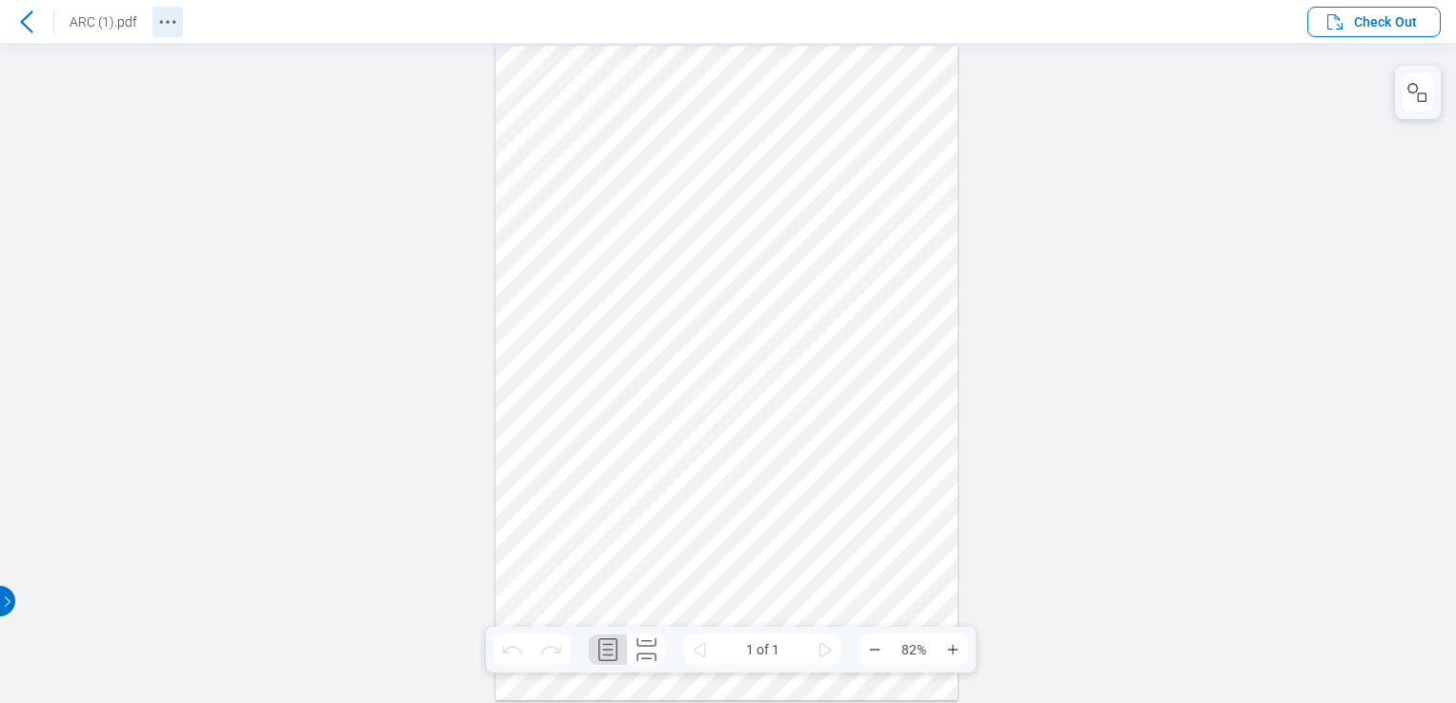
click at [172, 28] on icon "Revision History" at bounding box center [167, 21] width 23 height 23
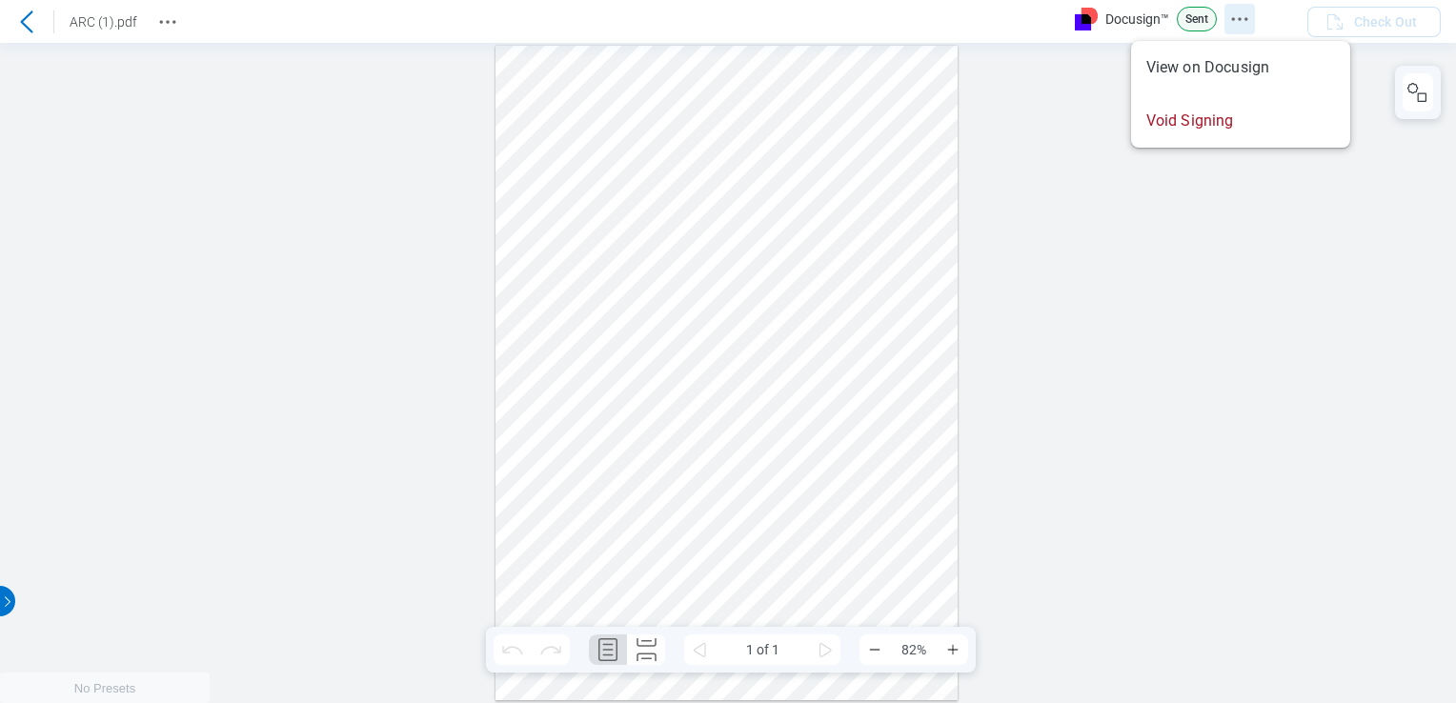
click at [1242, 23] on icon "Docusign Menu" at bounding box center [1239, 19] width 23 height 23
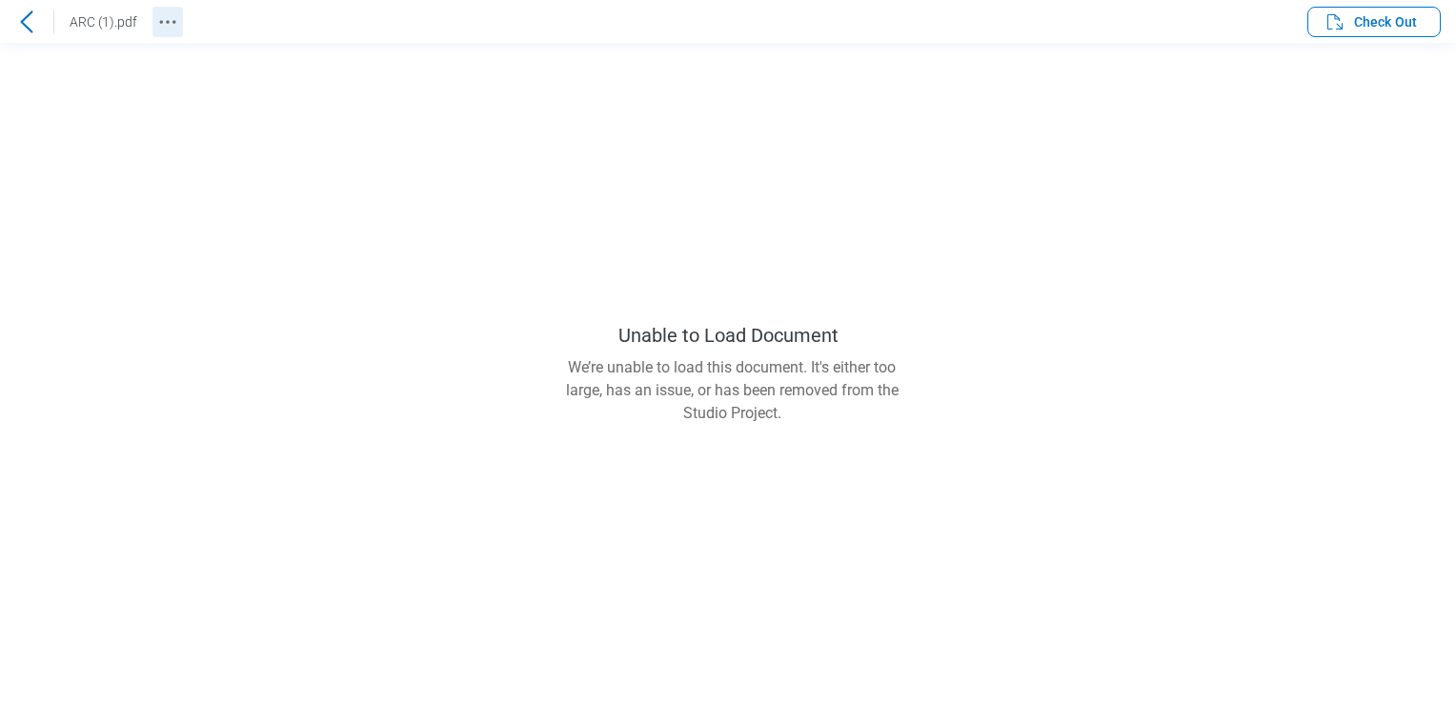
click at [160, 27] on icon "Revision History" at bounding box center [167, 21] width 23 height 23
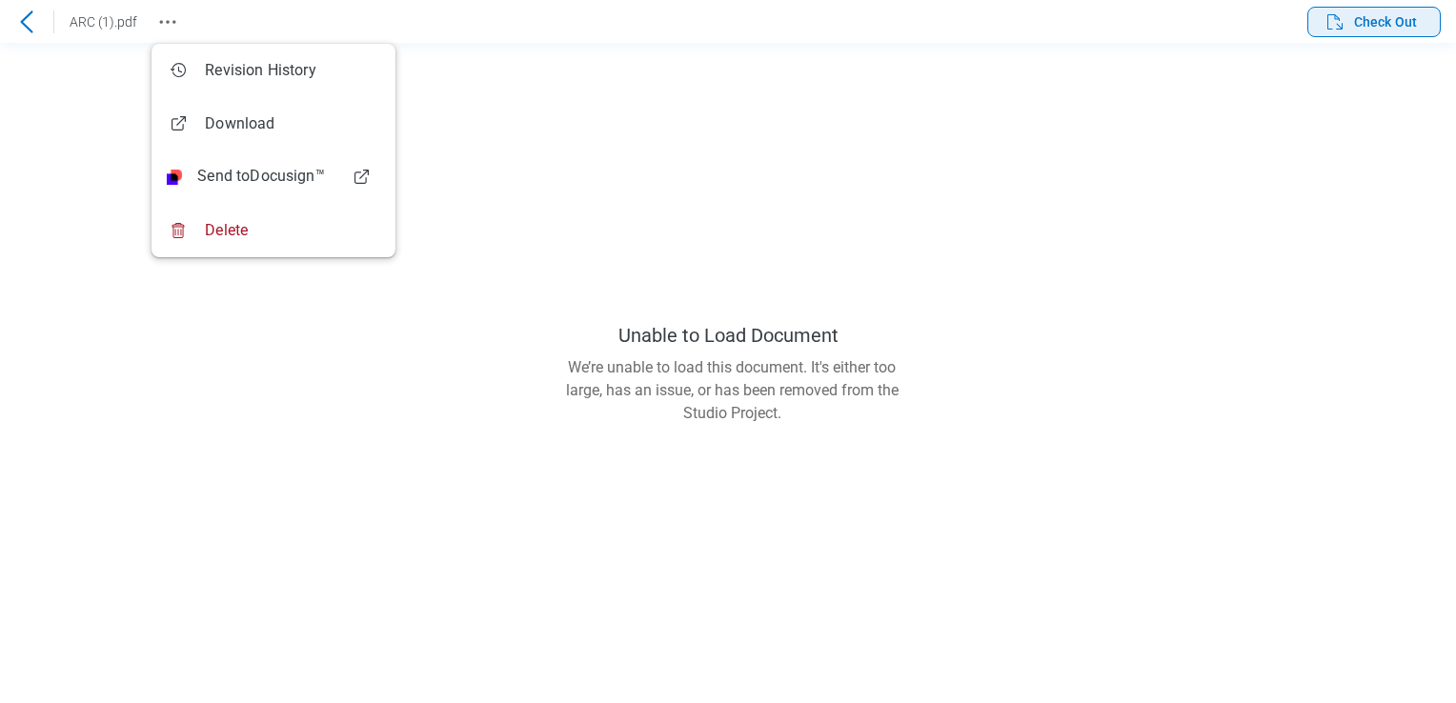
click at [1370, 13] on span "Check Out" at bounding box center [1385, 21] width 63 height 19
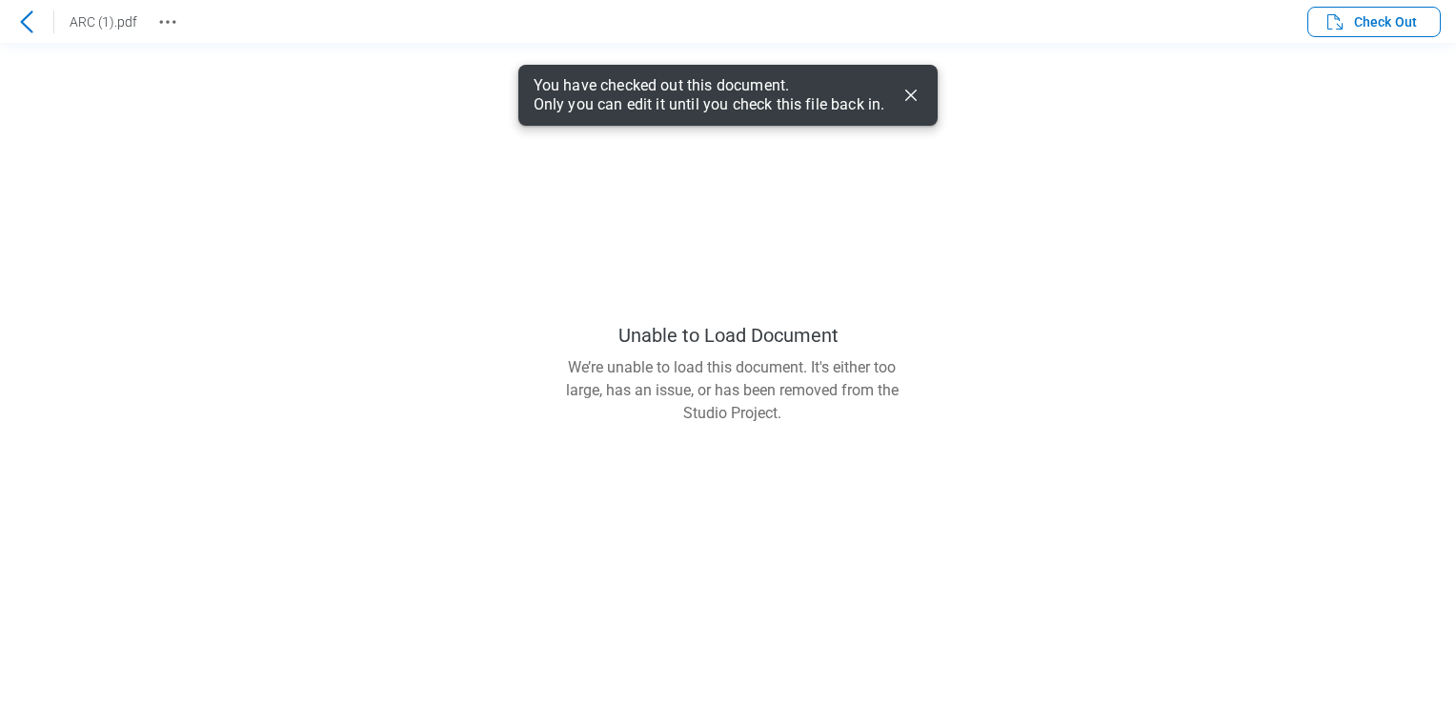
click at [913, 90] on icon "Dismiss" at bounding box center [910, 95] width 23 height 23
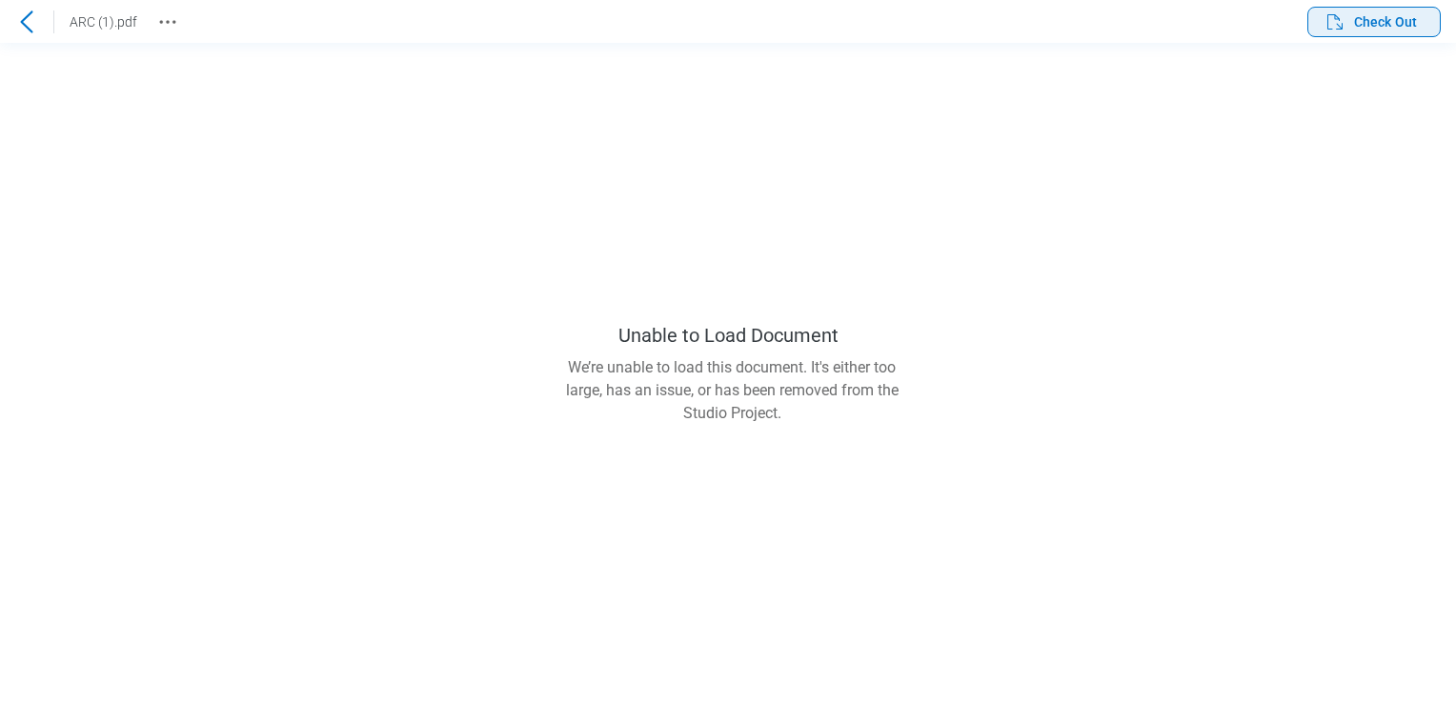
click at [1372, 32] on span "Check Out" at bounding box center [1369, 21] width 93 height 23
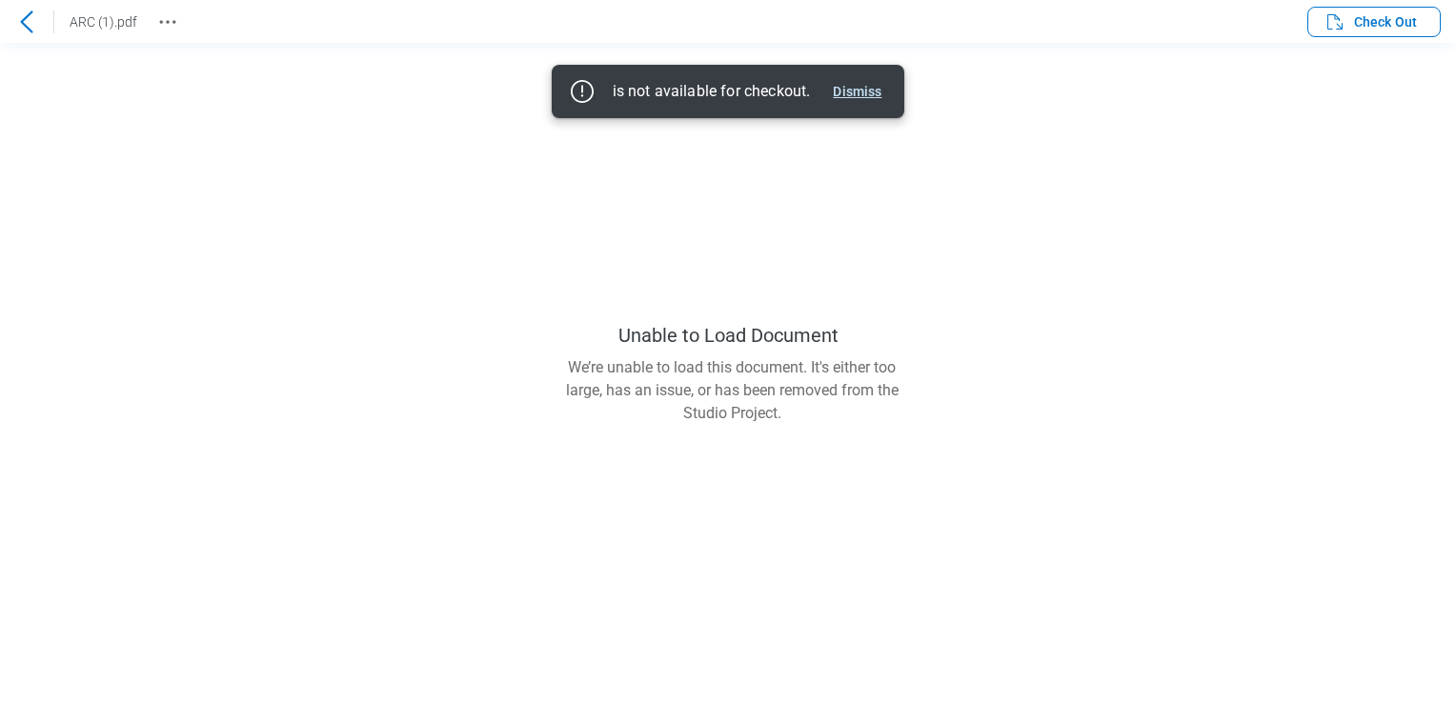
click at [876, 96] on button "Dismiss" at bounding box center [857, 91] width 64 height 23
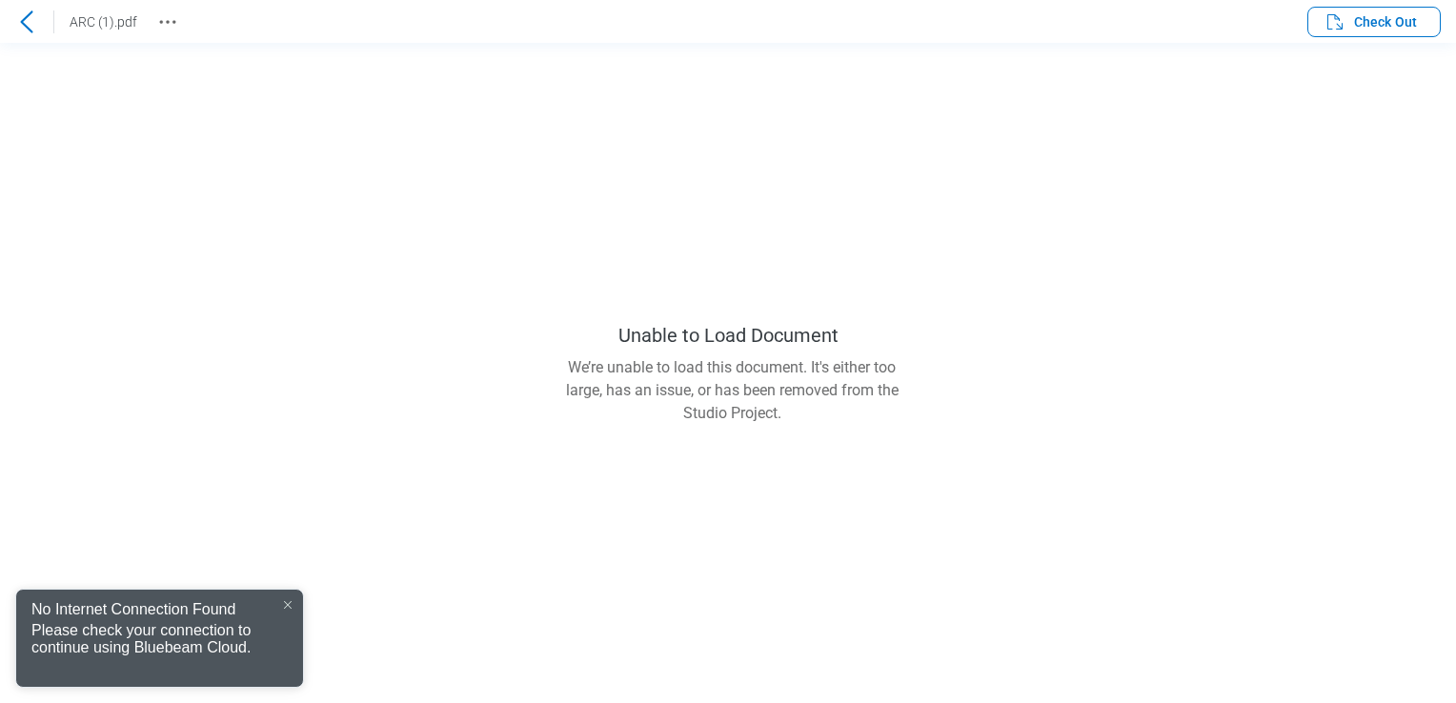
click at [26, 16] on icon at bounding box center [26, 21] width 12 height 22
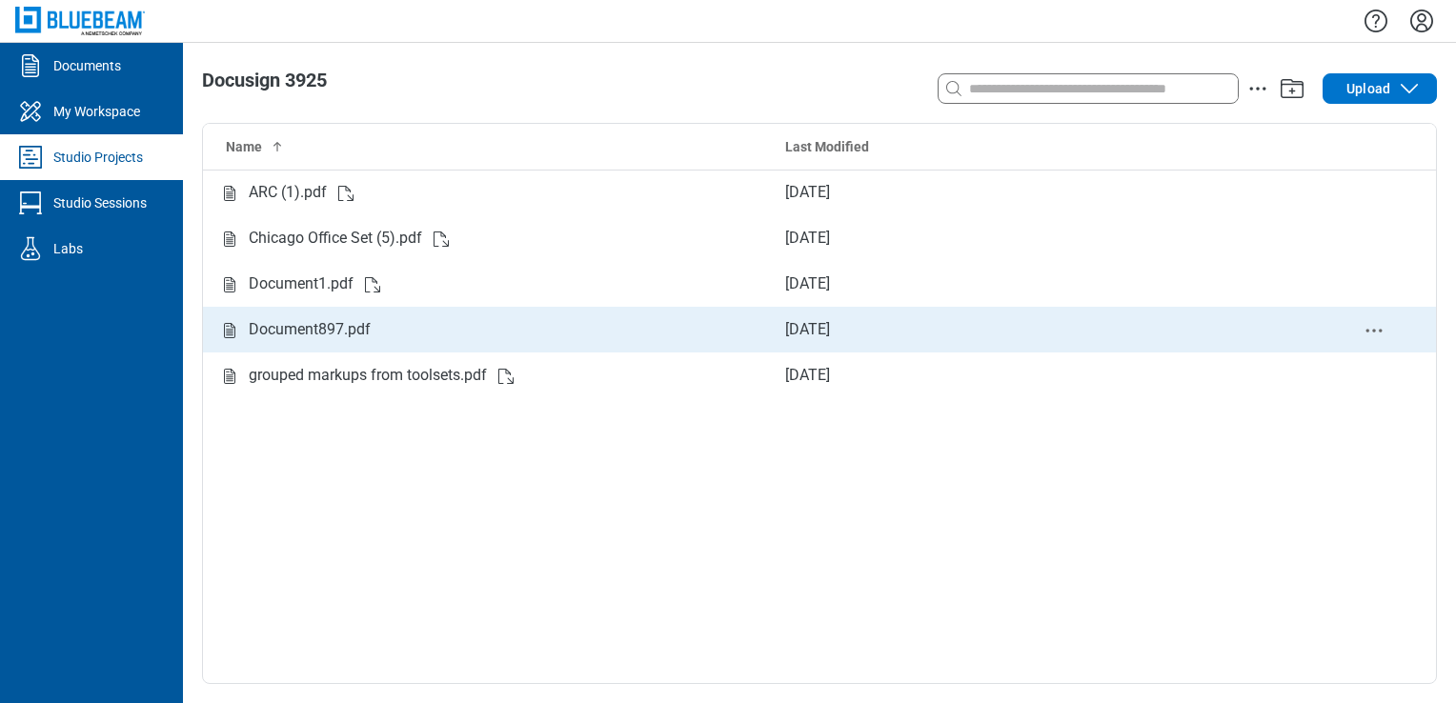
click at [405, 326] on div "Document897.pdf" at bounding box center [486, 330] width 536 height 24
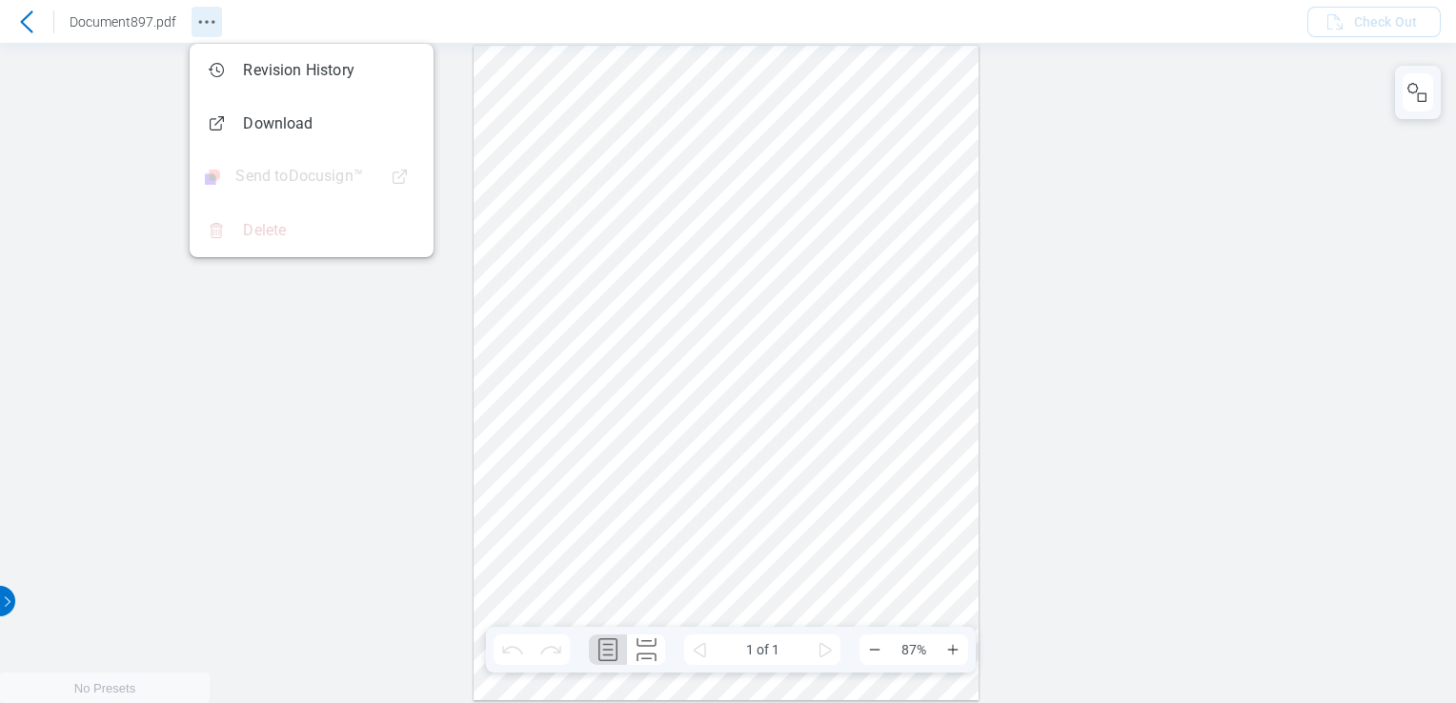
click at [202, 24] on icon "Revision History" at bounding box center [206, 21] width 23 height 23
click at [23, 10] on icon at bounding box center [26, 21] width 23 height 23
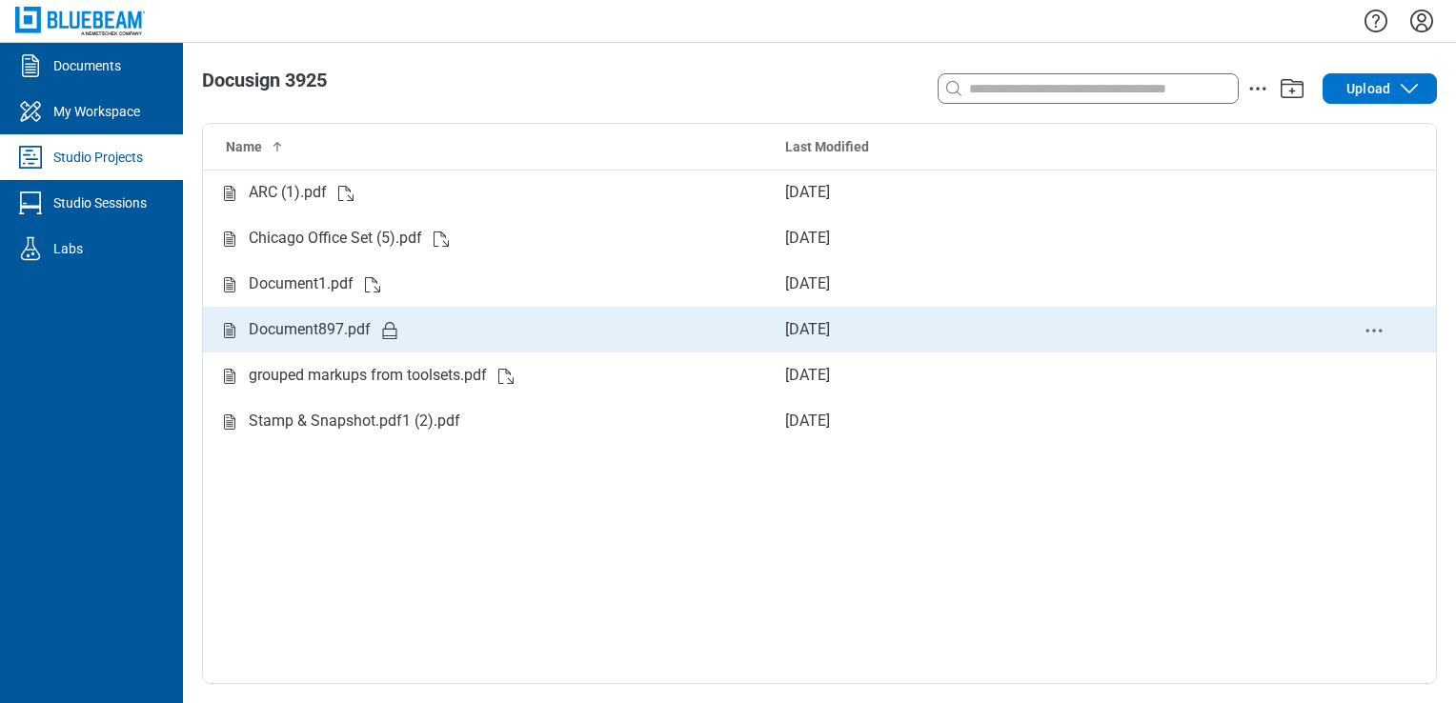
click at [347, 345] on td "Document897.pdf" at bounding box center [486, 330] width 567 height 46
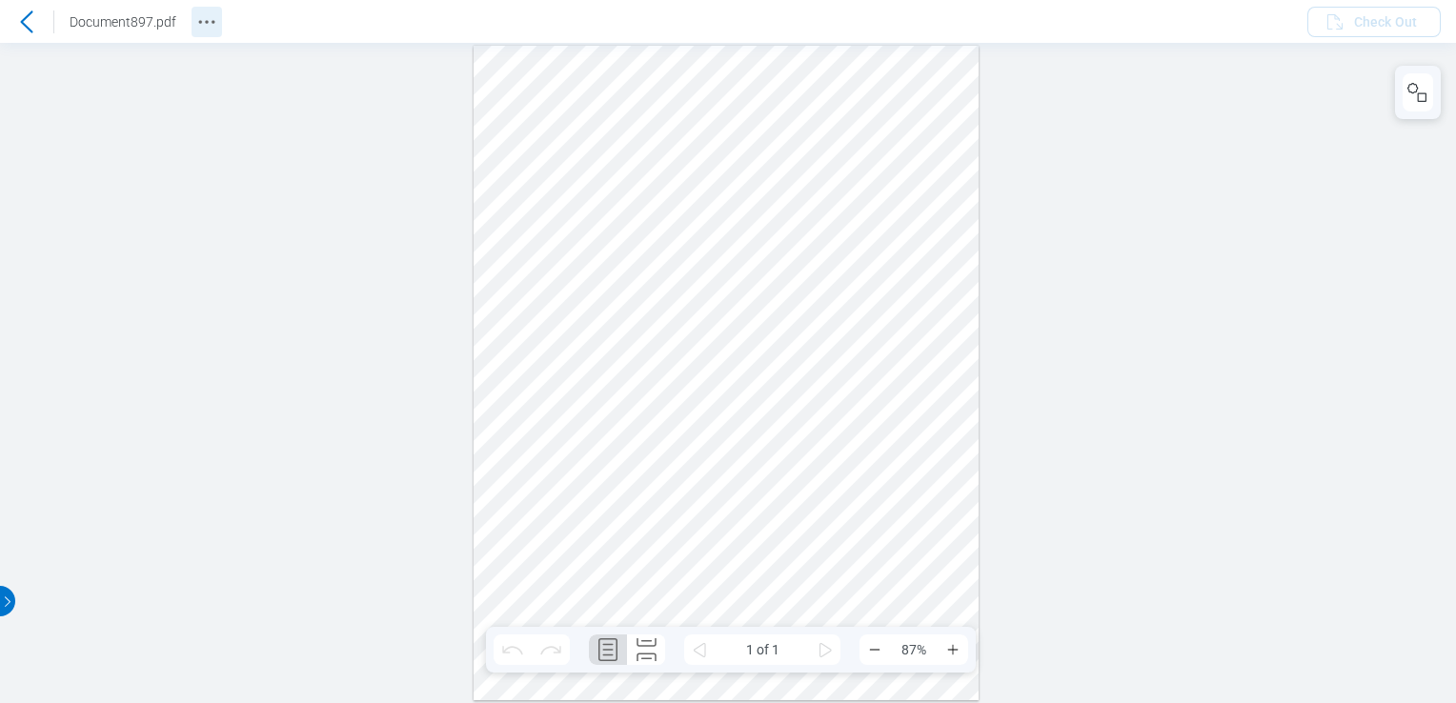
click at [210, 29] on icon "Revision History" at bounding box center [206, 21] width 23 height 23
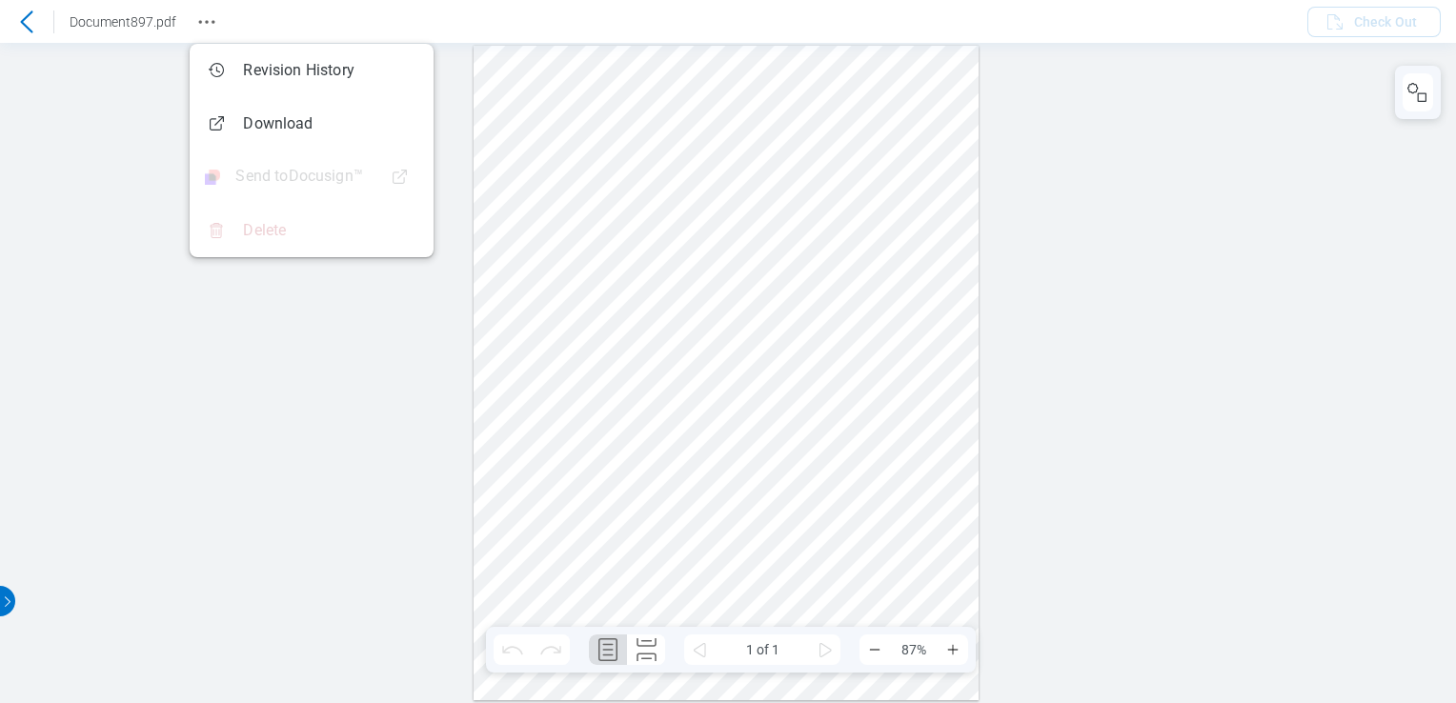
click at [354, 418] on div at bounding box center [728, 373] width 1456 height 660
click at [18, 13] on icon at bounding box center [26, 21] width 23 height 23
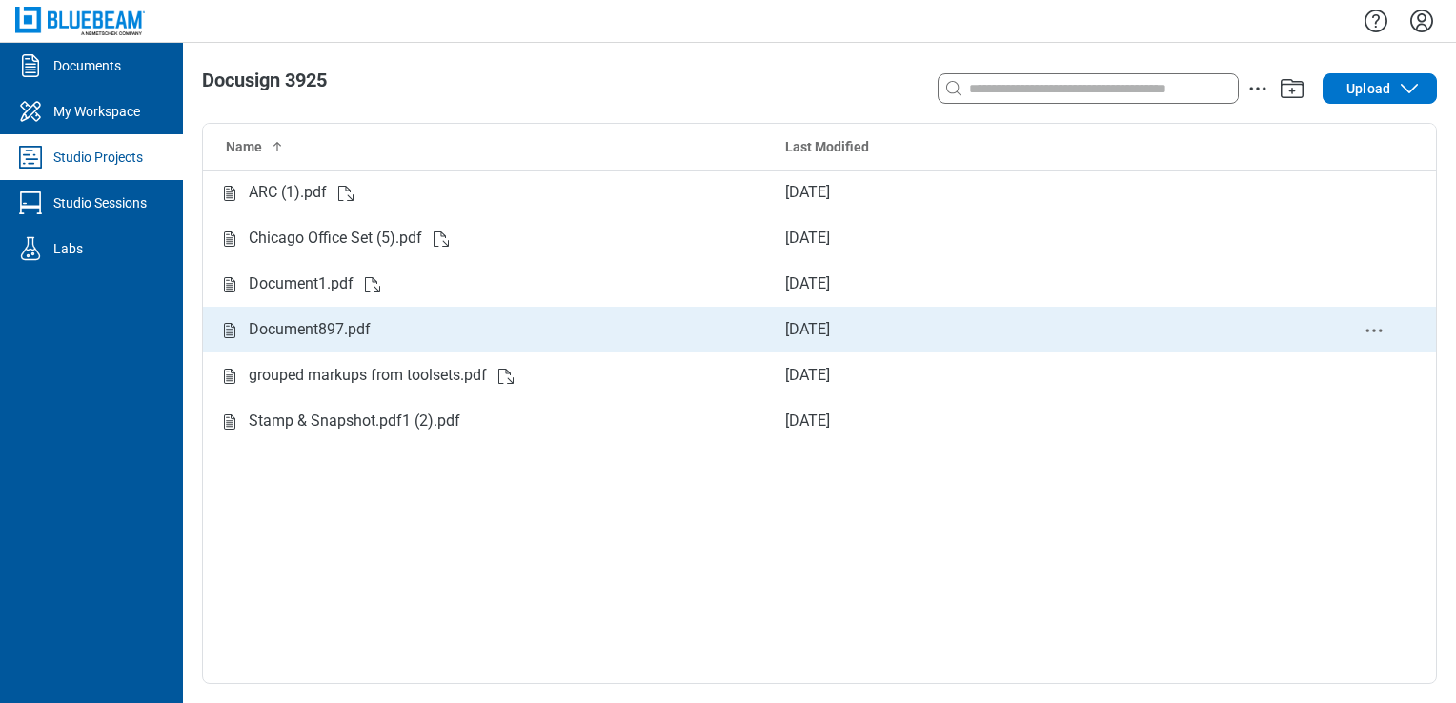
click at [345, 322] on div "Document897.pdf" at bounding box center [310, 330] width 122 height 24
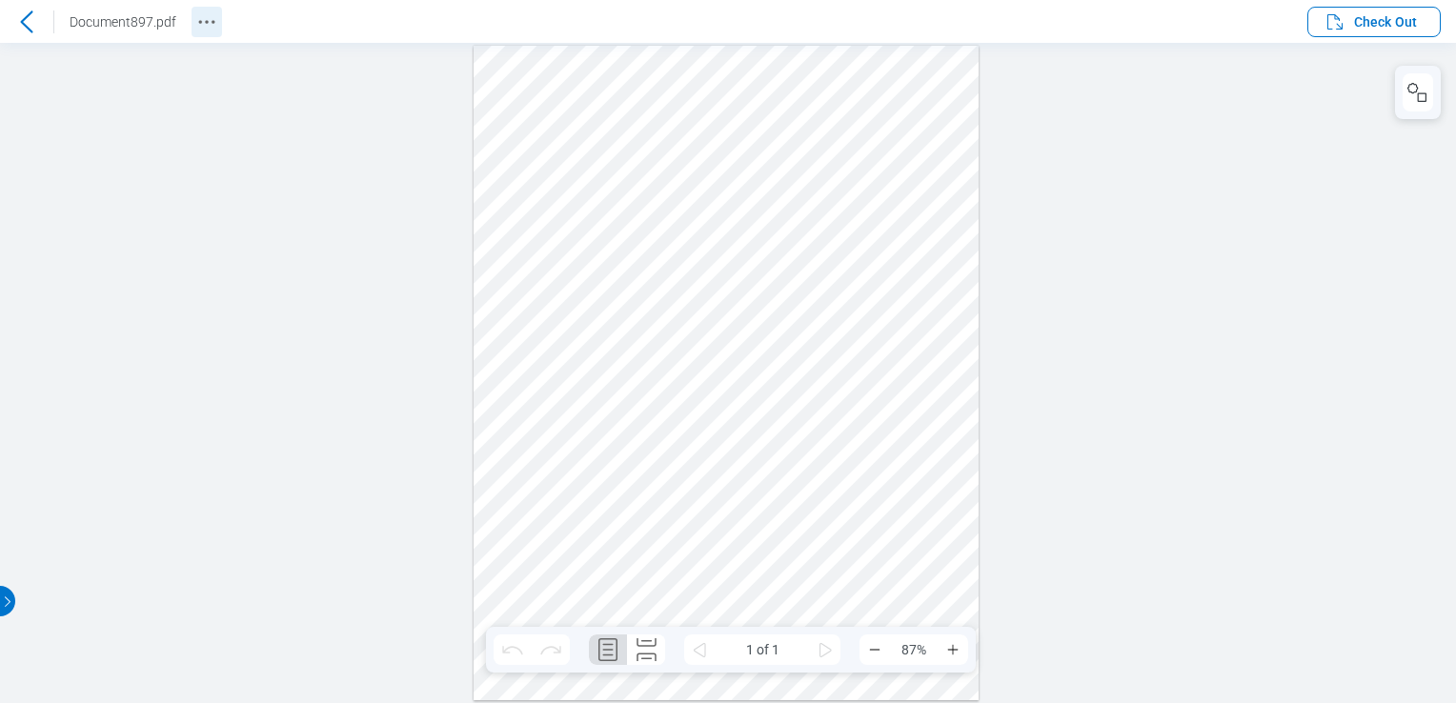
click at [205, 20] on circle "Revision History" at bounding box center [206, 21] width 3 height 3
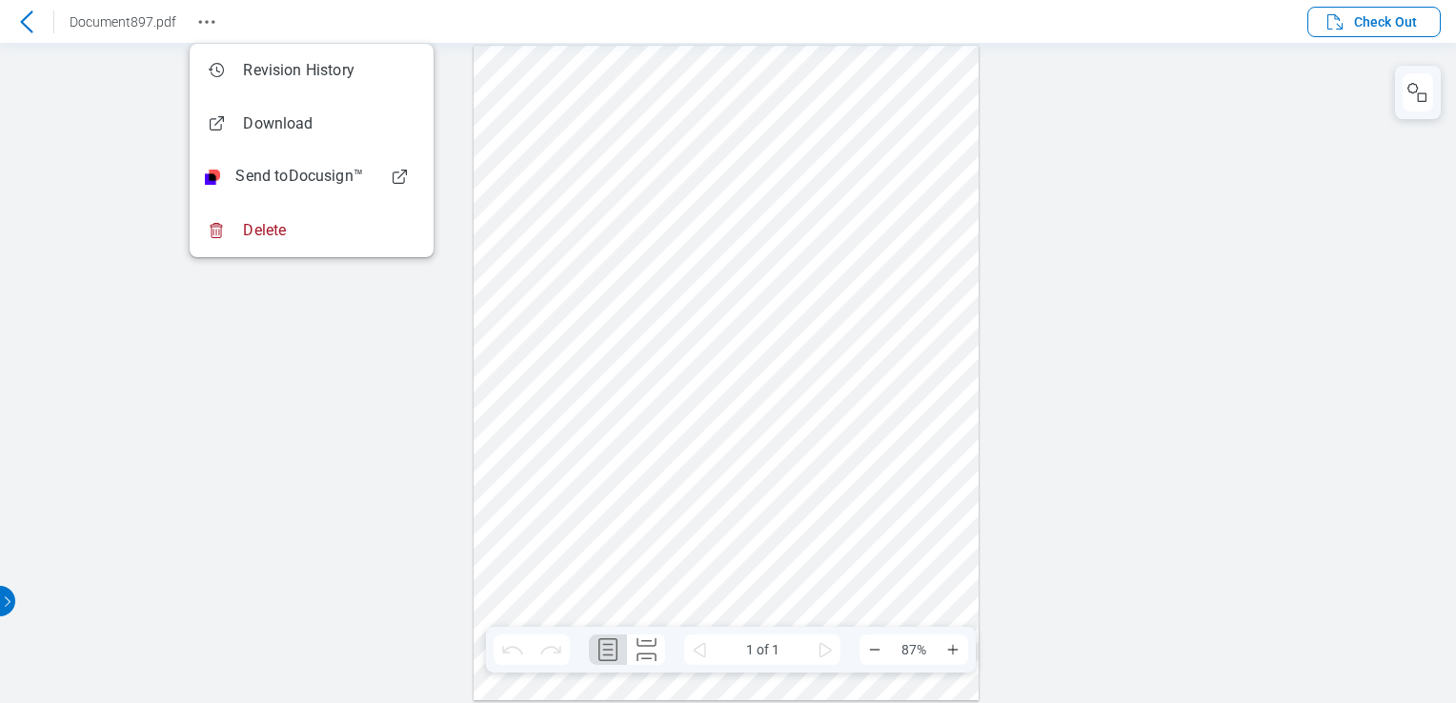
drag, startPoint x: 327, startPoint y: 397, endPoint x: 312, endPoint y: 361, distance: 38.9
click at [324, 393] on div at bounding box center [728, 373] width 1456 height 660
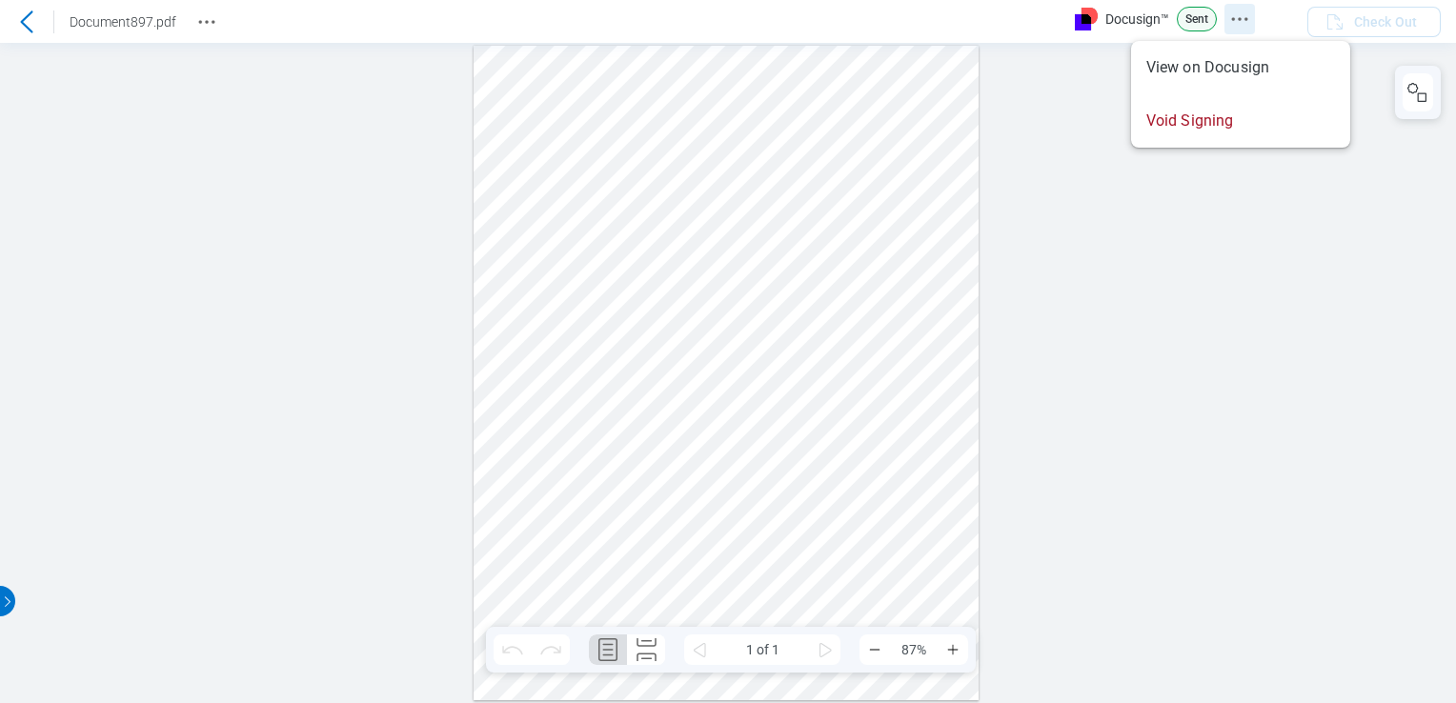
click at [1236, 16] on icon "Docusign Menu" at bounding box center [1239, 19] width 23 height 23
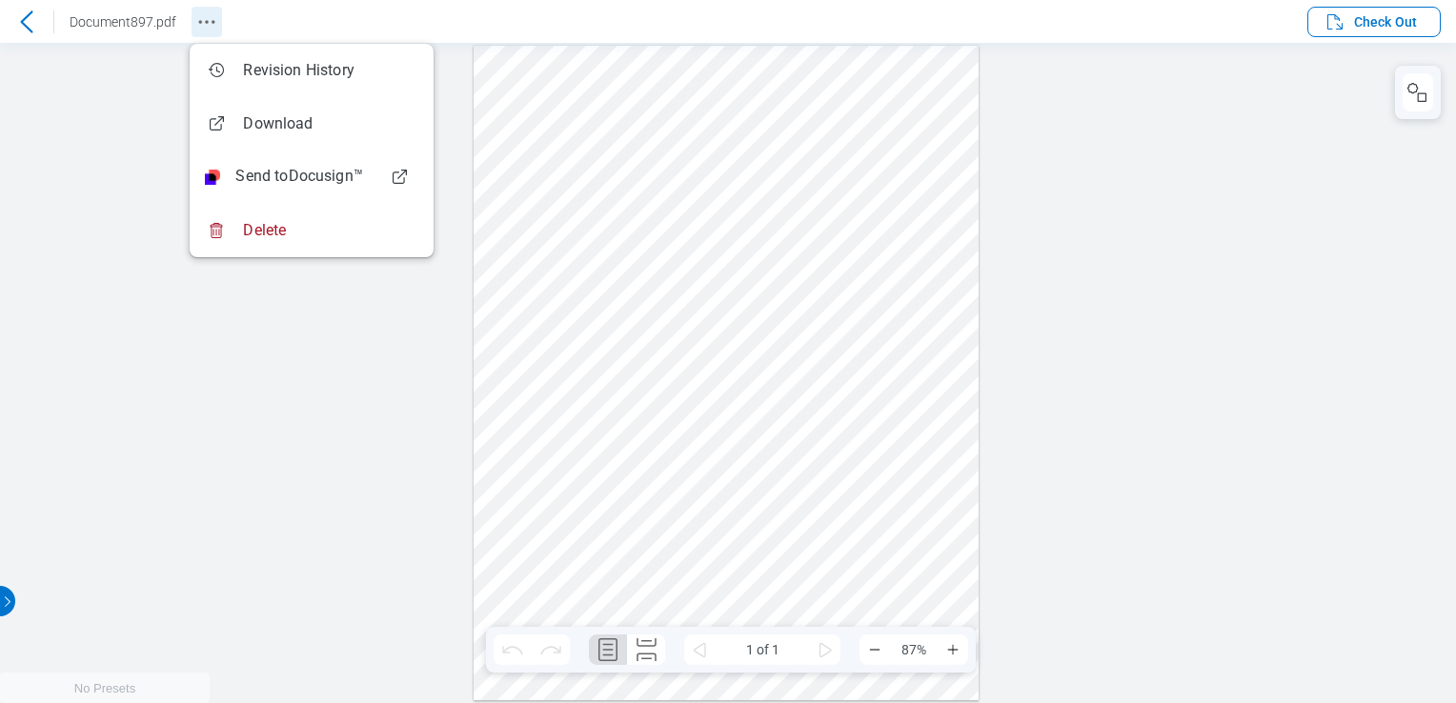
click at [210, 8] on button "Revision History" at bounding box center [206, 22] width 30 height 30
click at [1313, 183] on div at bounding box center [728, 373] width 1456 height 660
